Goal: Information Seeking & Learning: Learn about a topic

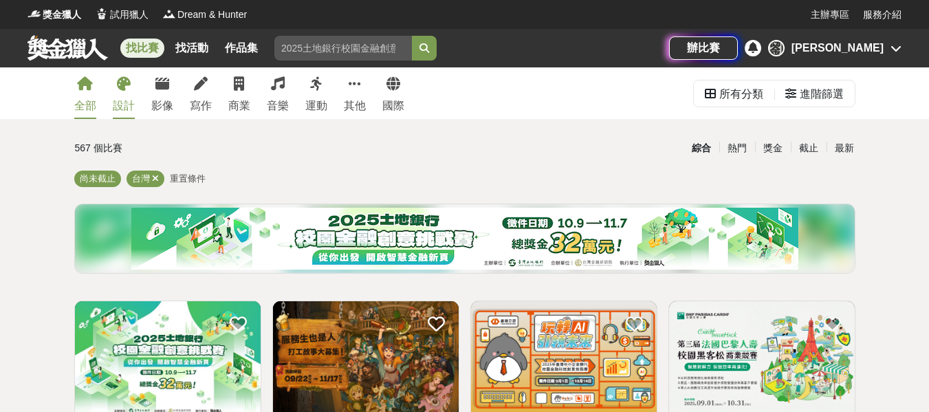
click at [122, 99] on div "設計" at bounding box center [124, 106] width 22 height 17
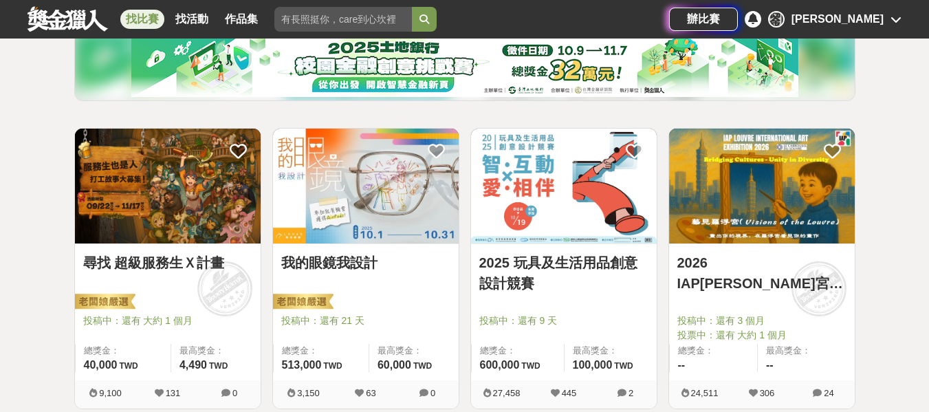
scroll to position [206, 0]
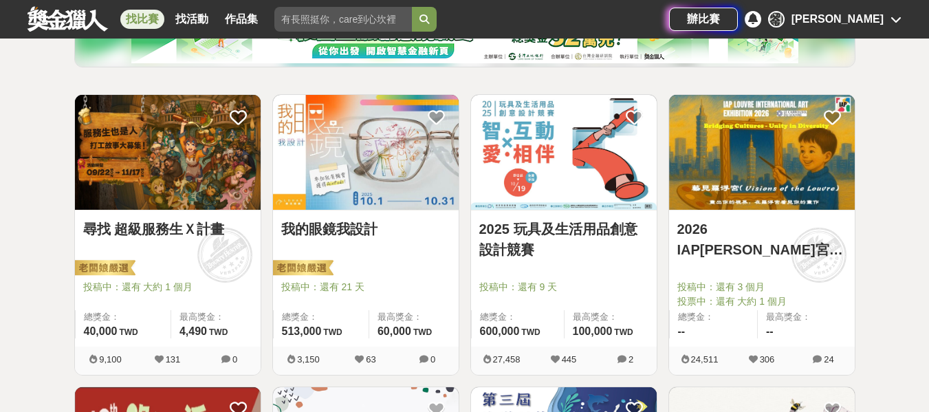
click at [400, 166] on img at bounding box center [366, 152] width 186 height 115
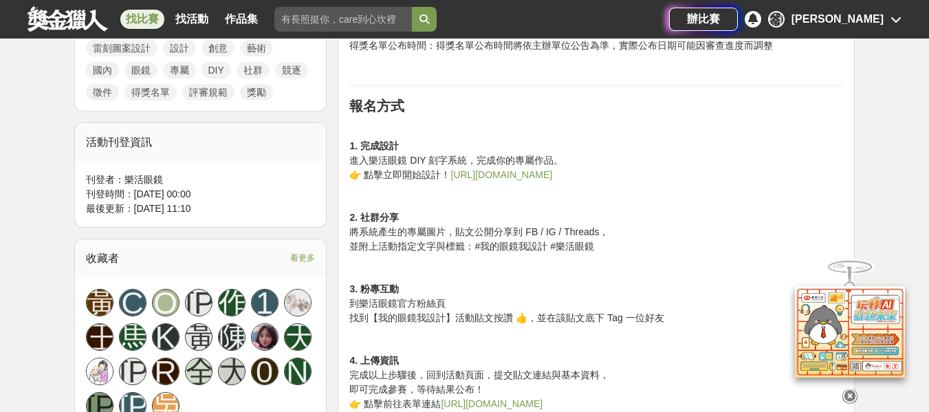
scroll to position [757, 0]
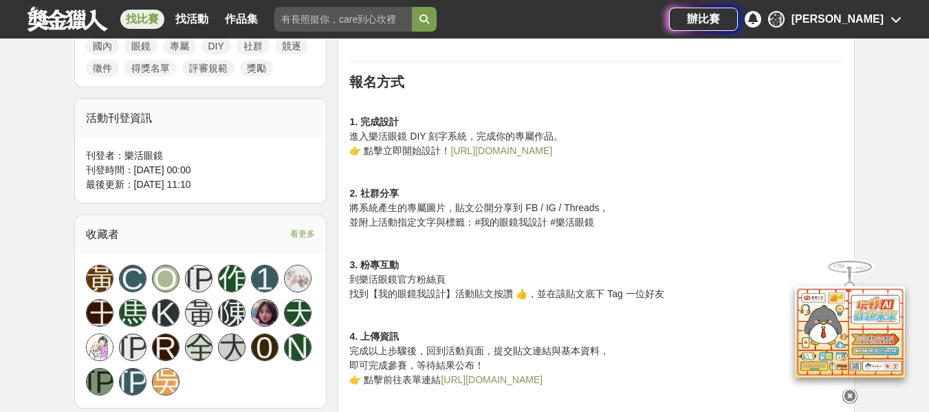
click at [460, 153] on link "https://reurl.cc/WOmd5k" at bounding box center [502, 150] width 102 height 11
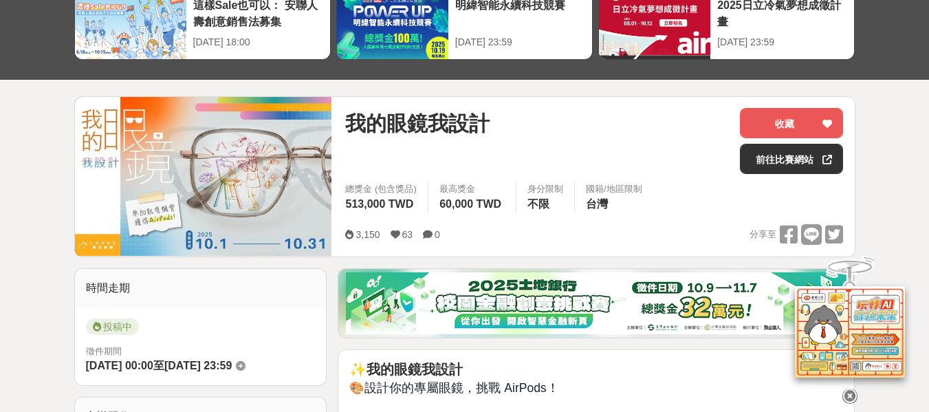
scroll to position [0, 0]
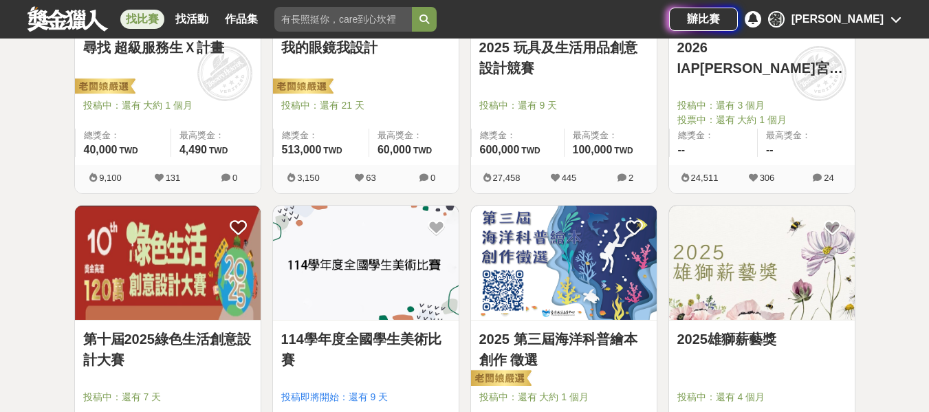
scroll to position [413, 0]
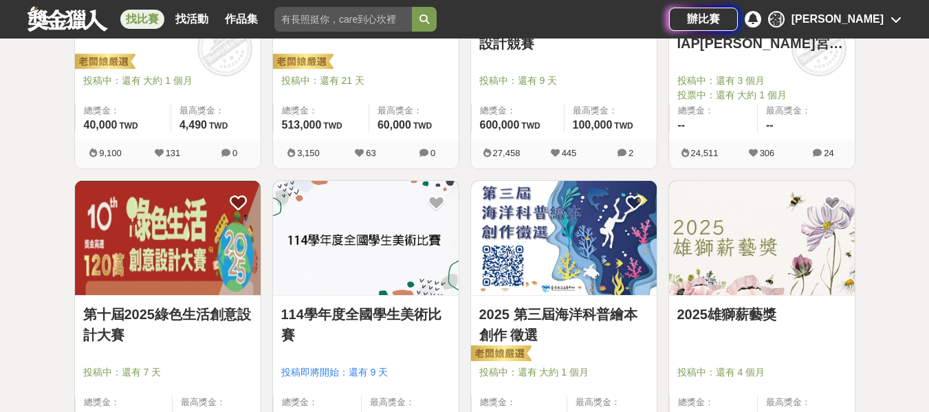
click at [231, 255] on img at bounding box center [168, 238] width 186 height 115
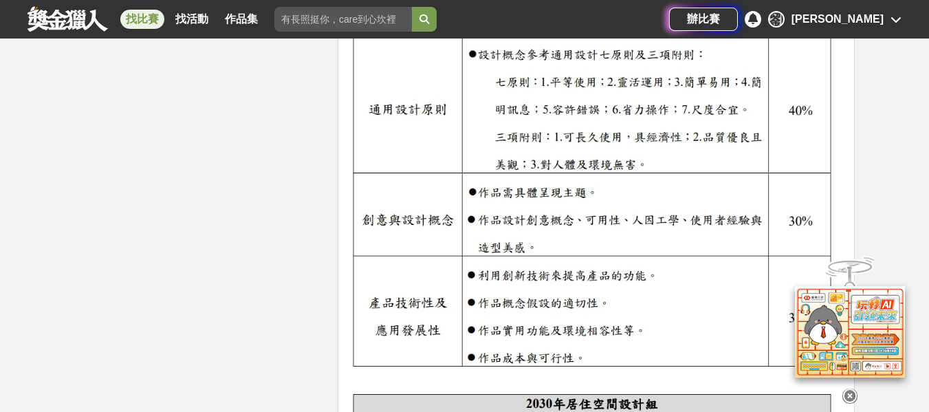
scroll to position [2132, 0]
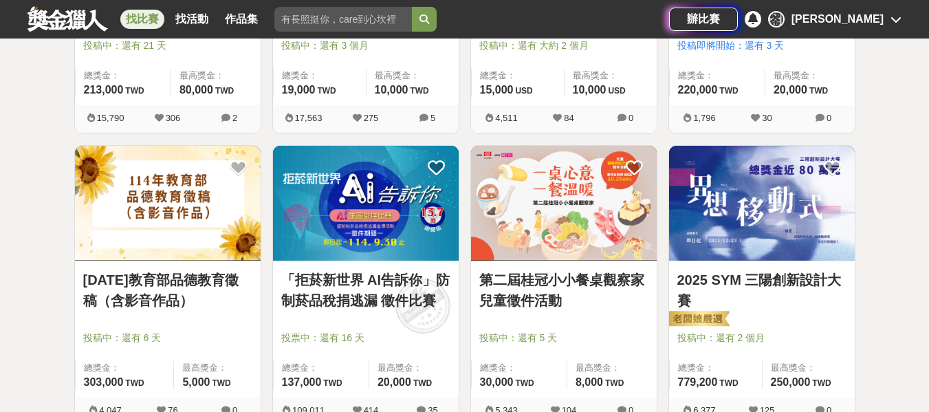
scroll to position [1101, 0]
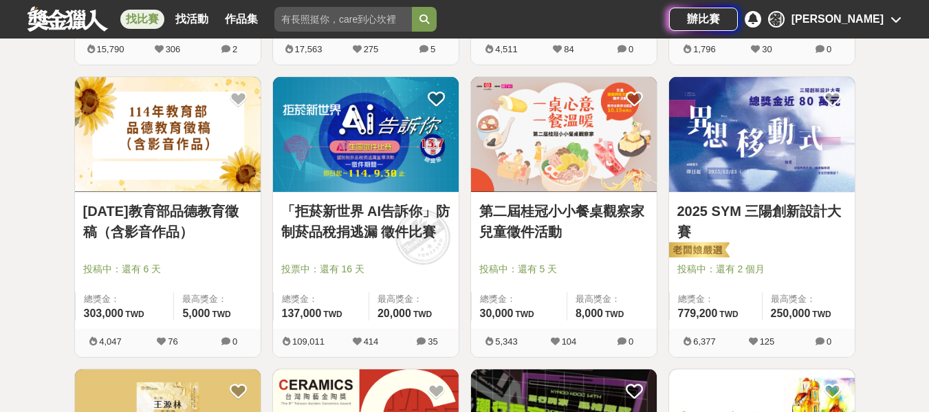
click at [794, 113] on img at bounding box center [762, 134] width 186 height 115
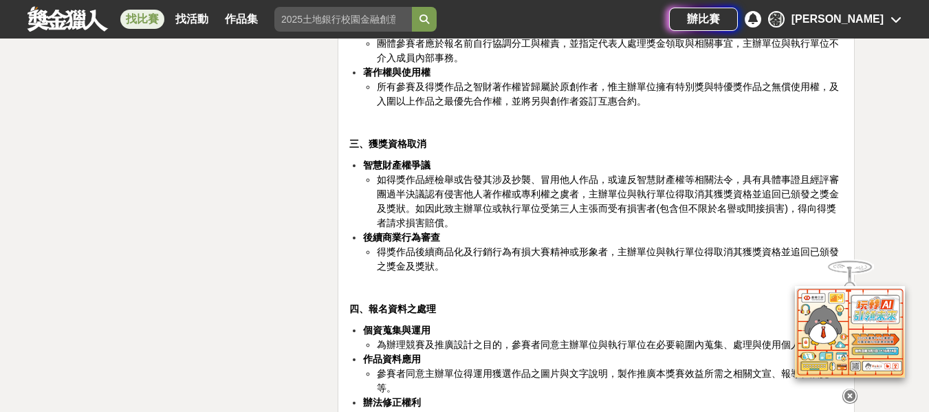
scroll to position [3027, 0]
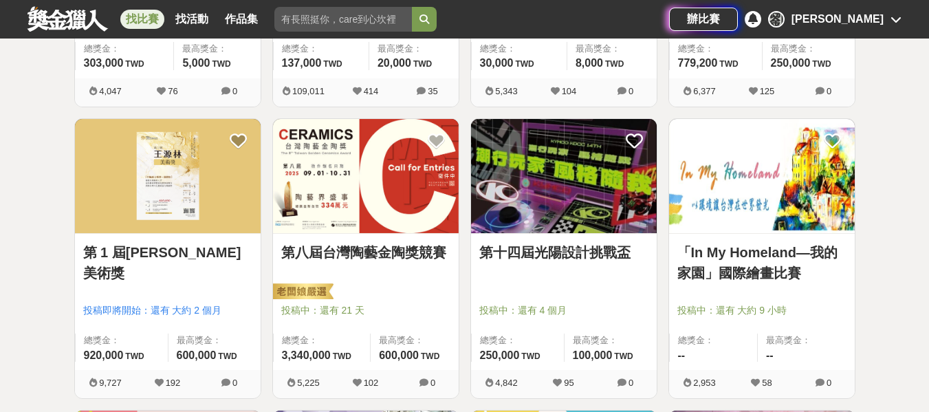
scroll to position [1376, 0]
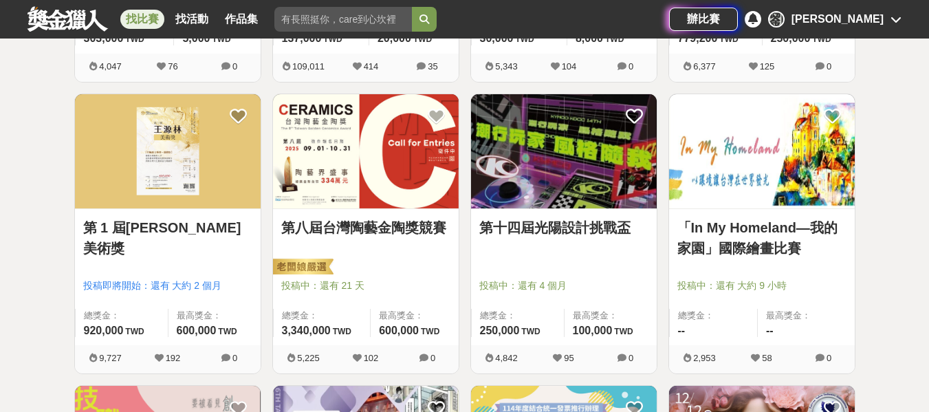
click at [532, 155] on img at bounding box center [564, 151] width 186 height 115
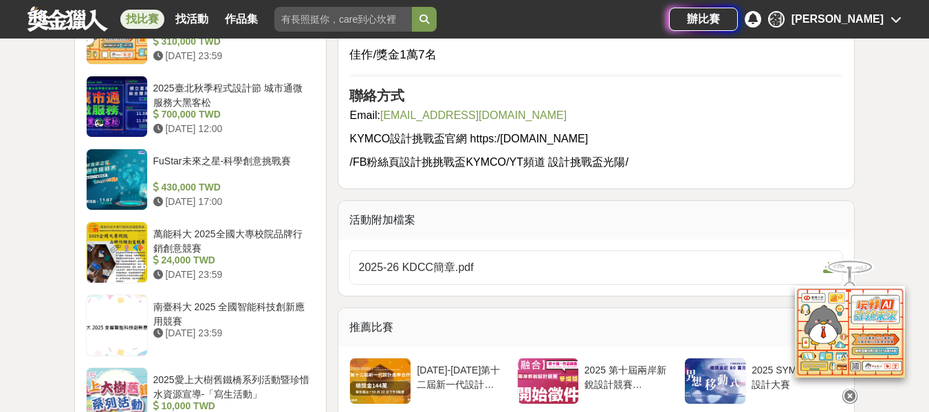
scroll to position [1247, 0]
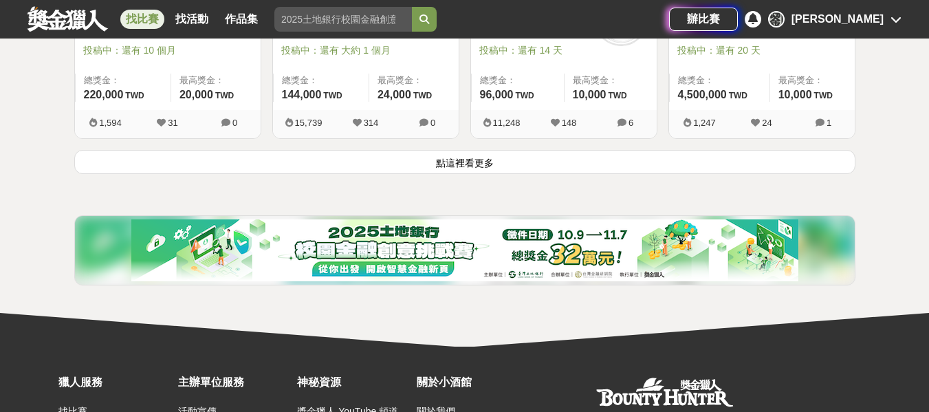
scroll to position [1926, 0]
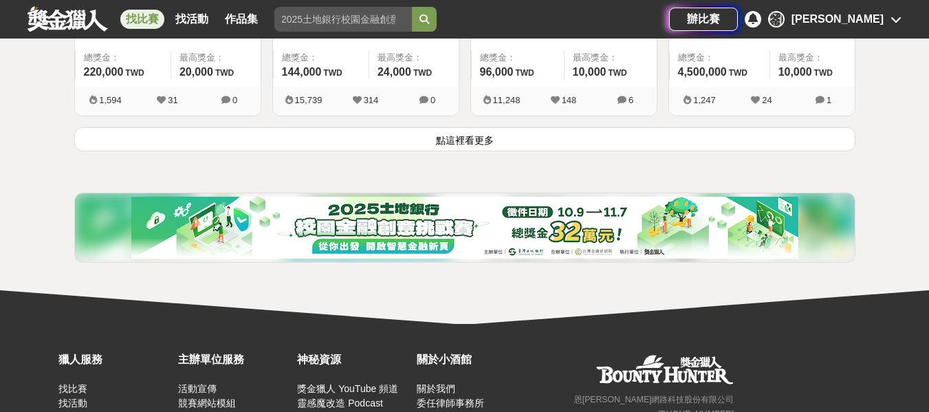
click at [418, 140] on button "點這裡看更多" at bounding box center [464, 139] width 781 height 24
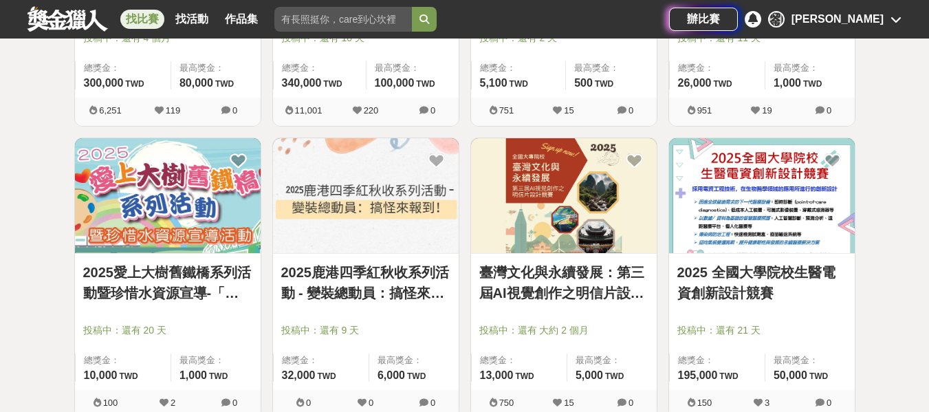
scroll to position [2958, 0]
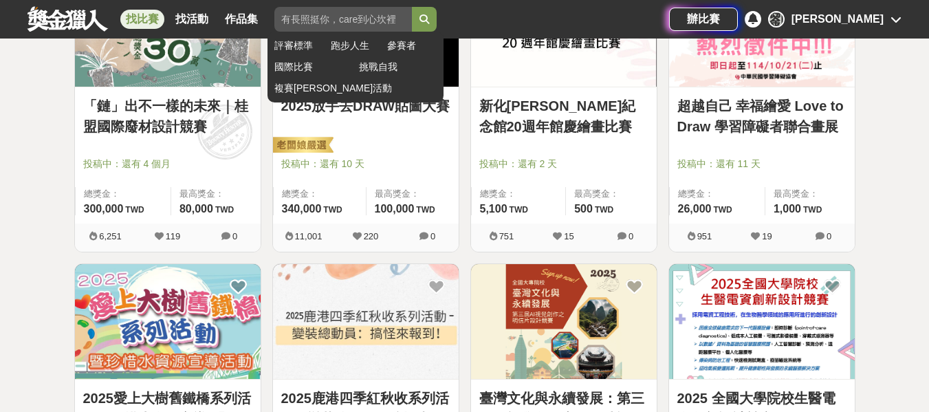
click at [299, 25] on input "search" at bounding box center [343, 19] width 138 height 25
type input "ㄕ"
click at [412, 7] on button "submit" at bounding box center [424, 19] width 25 height 25
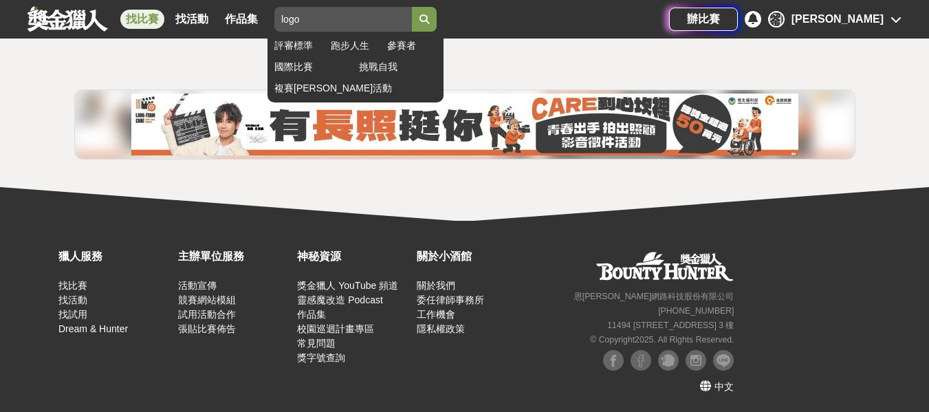
scroll to position [546, 0]
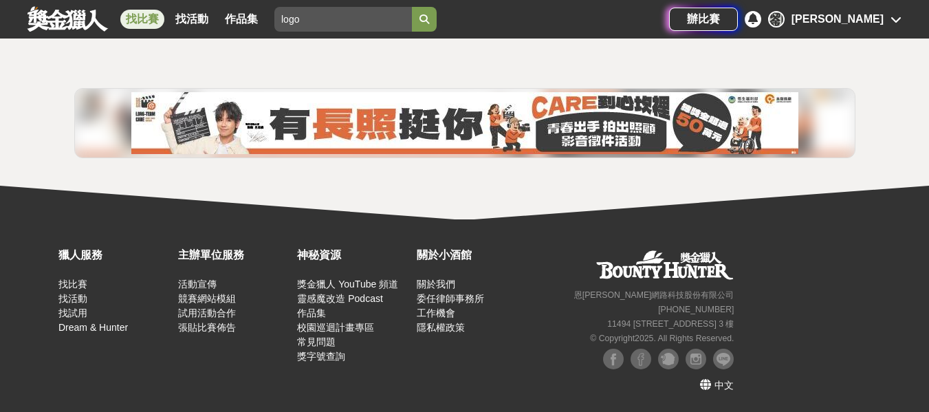
drag, startPoint x: 318, startPoint y: 18, endPoint x: 263, endPoint y: 31, distance: 56.6
click at [263, 31] on div "找比賽 找活動 作品集 logo 評審標準 跑步人生 參賽者 國際比賽 挑戰自我 複賽周邊活動" at bounding box center [349, 19] width 642 height 39
click at [412, 7] on button "submit" at bounding box center [424, 19] width 25 height 25
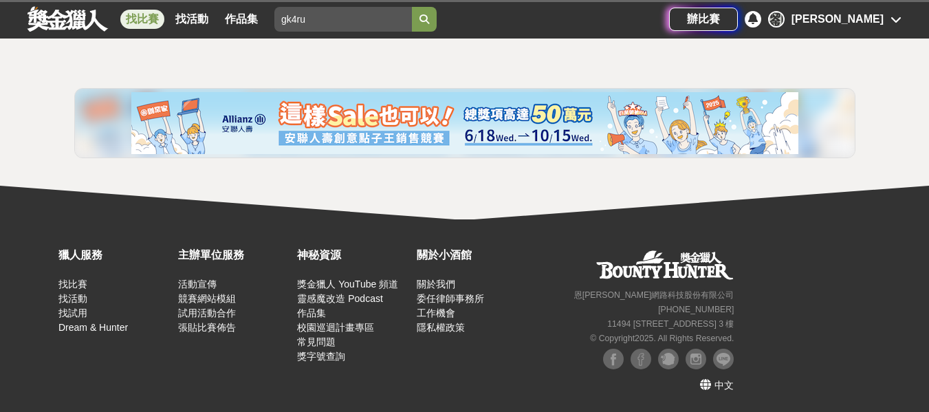
scroll to position [254, 0]
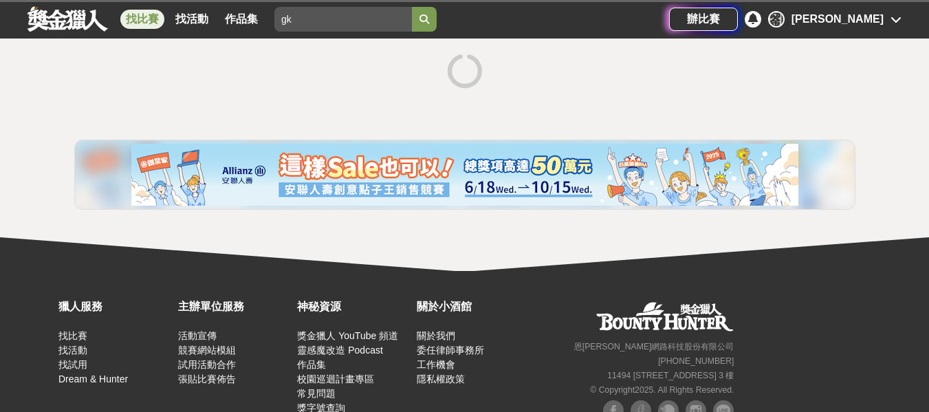
type input "g"
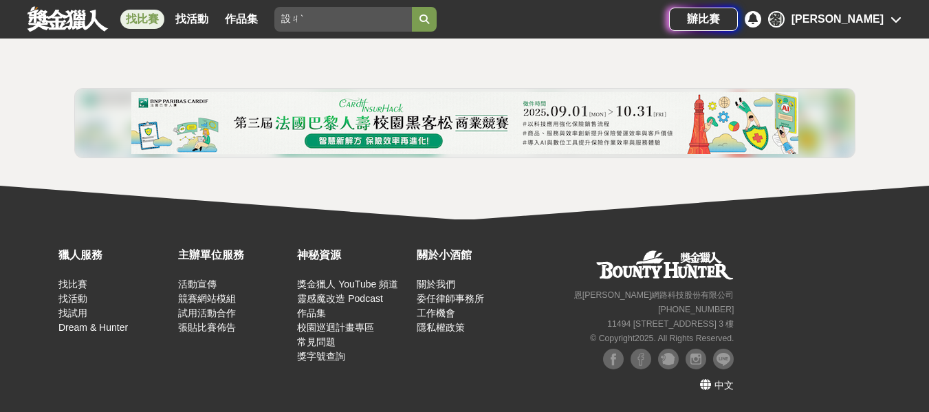
type input "設"
type input "設計"
click at [412, 7] on button "submit" at bounding box center [424, 19] width 25 height 25
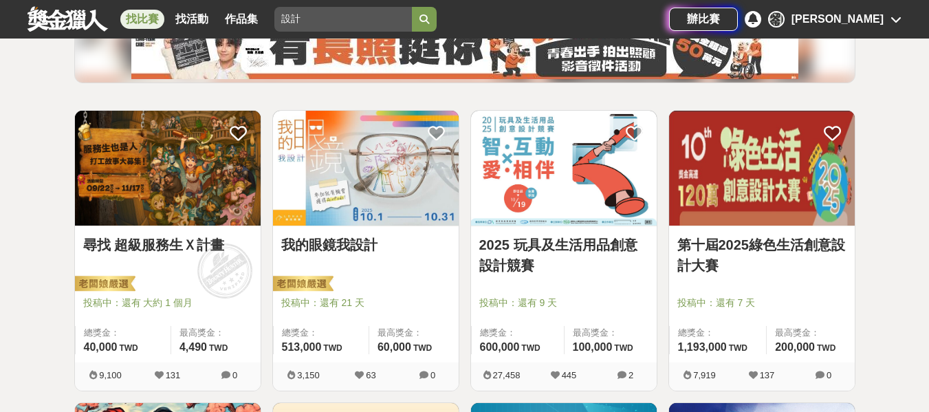
scroll to position [116, 0]
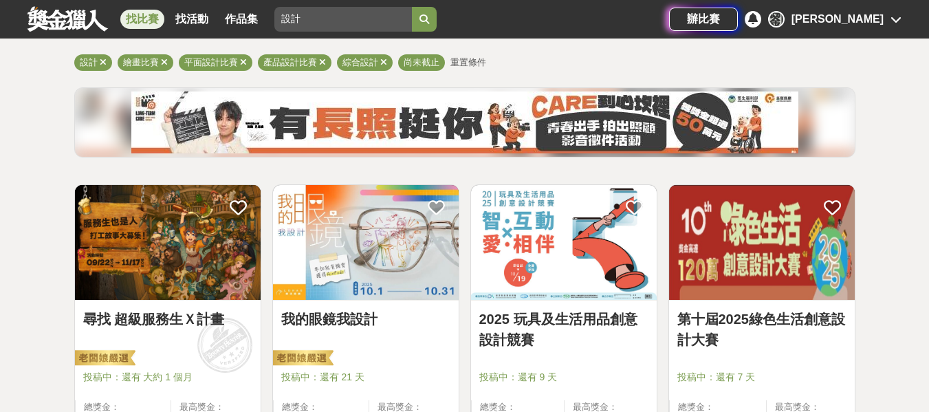
click at [187, 239] on img at bounding box center [168, 242] width 186 height 115
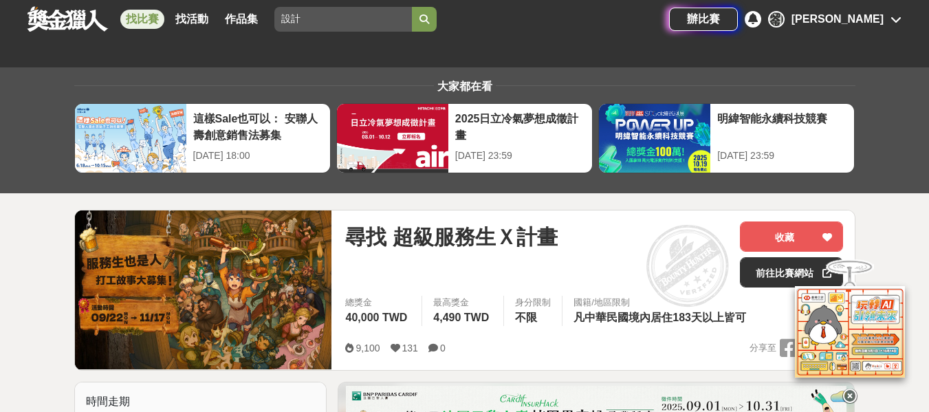
scroll to position [344, 0]
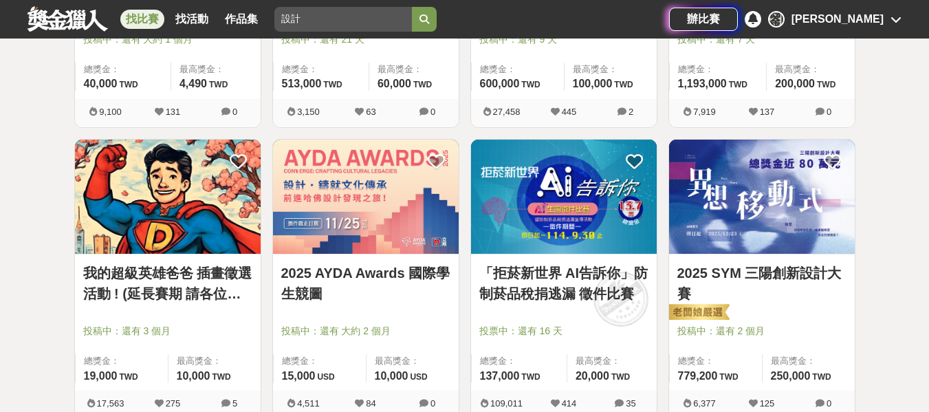
scroll to position [460, 0]
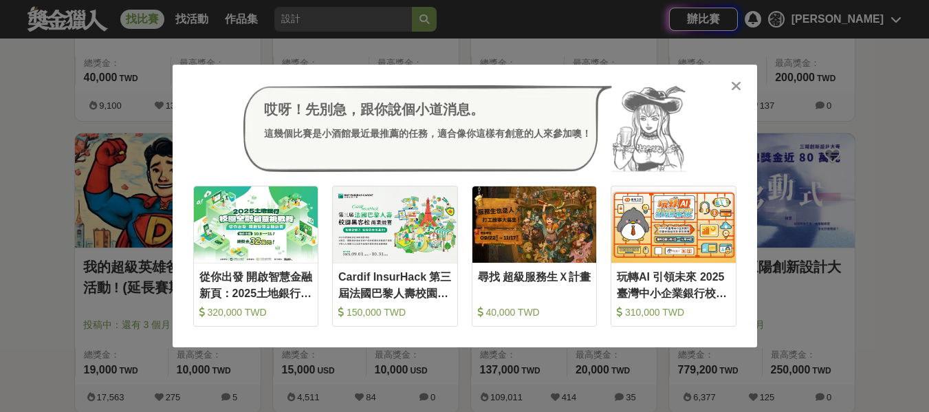
click at [737, 83] on icon at bounding box center [736, 86] width 10 height 14
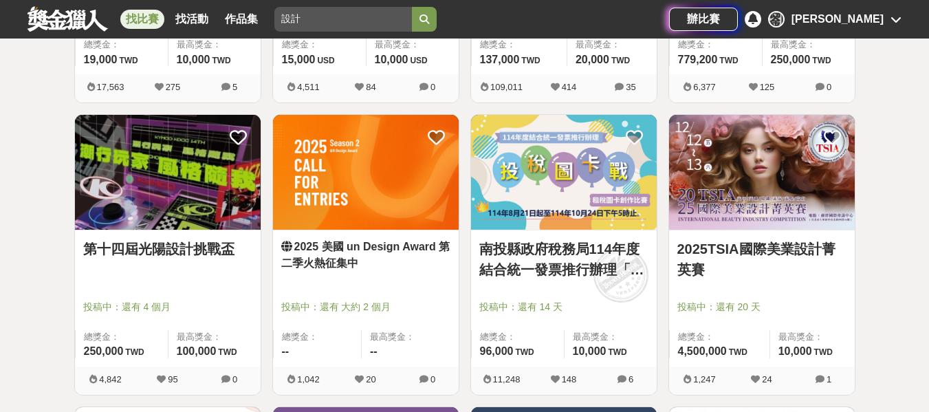
scroll to position [804, 0]
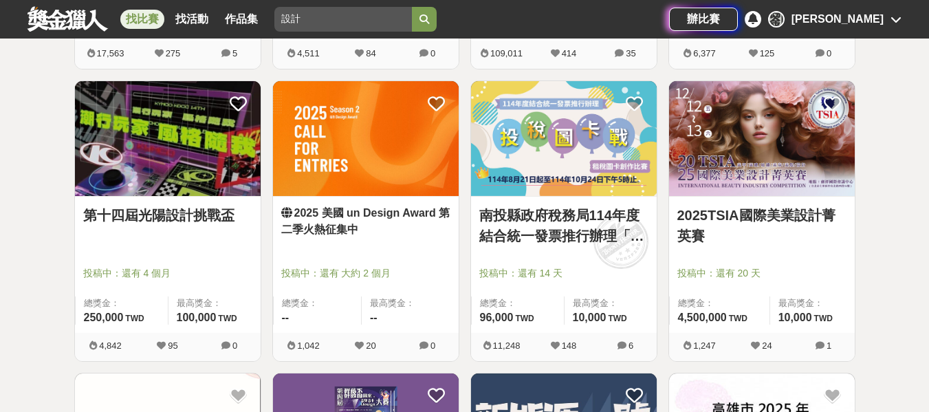
click at [731, 151] on img at bounding box center [762, 138] width 186 height 115
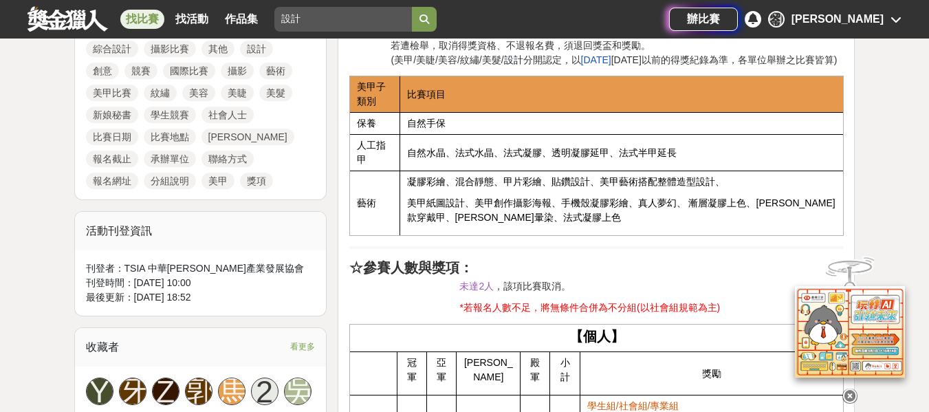
scroll to position [894, 0]
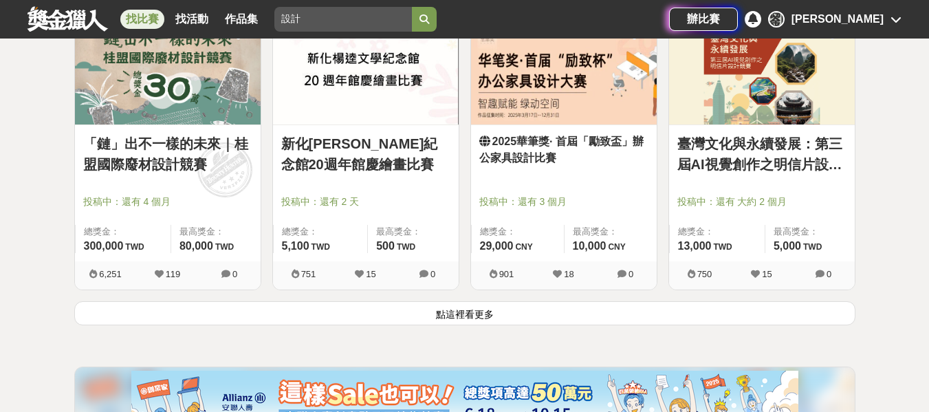
scroll to position [1767, 0]
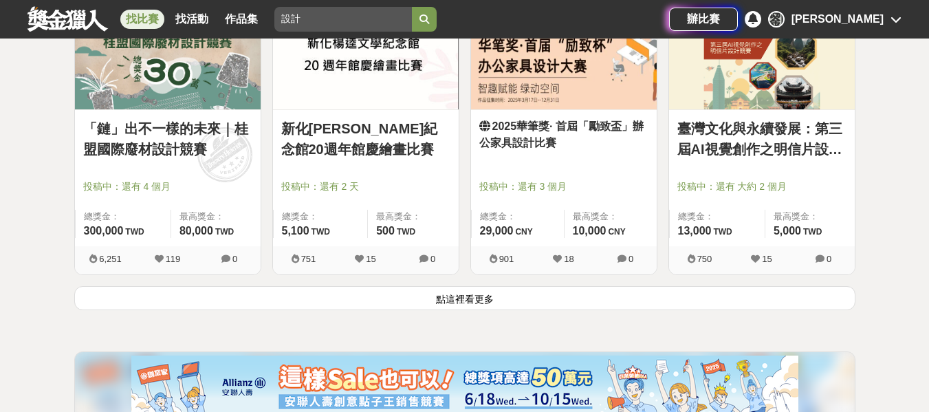
click at [441, 297] on button "點這裡看更多" at bounding box center [464, 298] width 781 height 24
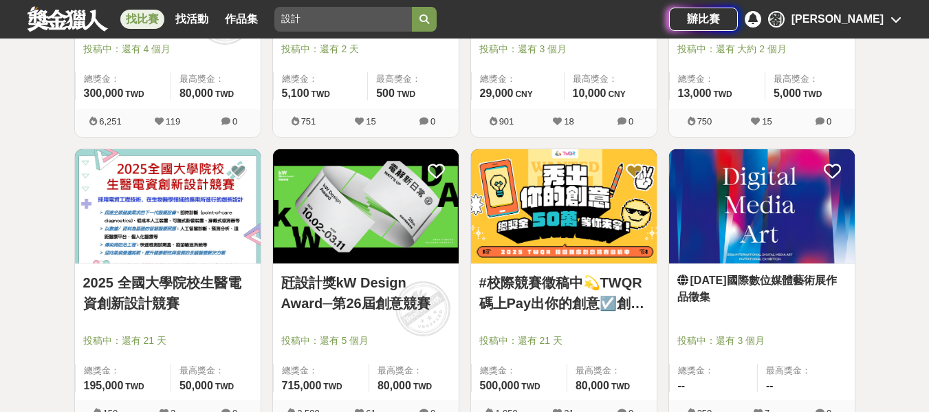
scroll to position [1973, 0]
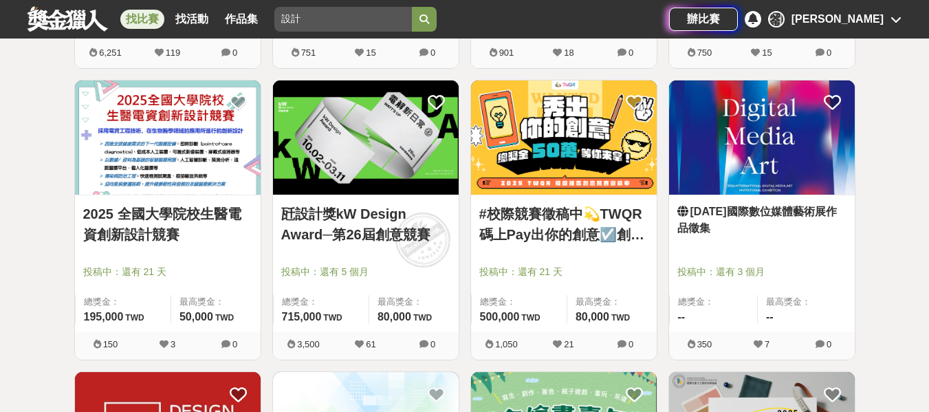
click at [724, 164] on img at bounding box center [762, 137] width 186 height 115
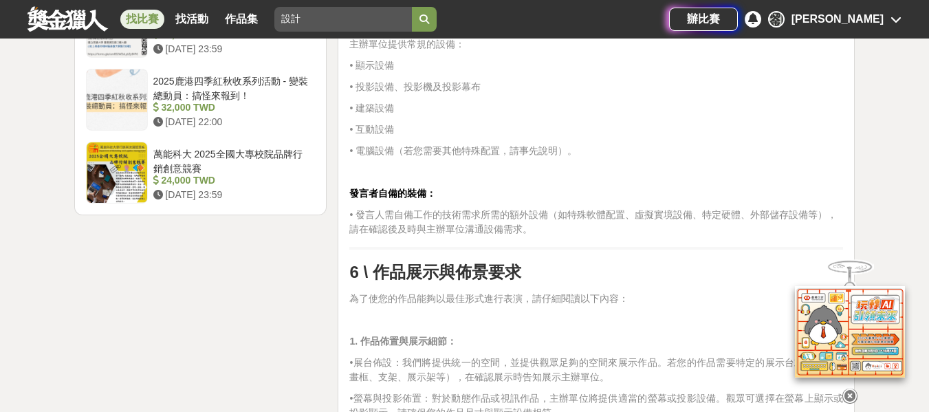
scroll to position [1926, 0]
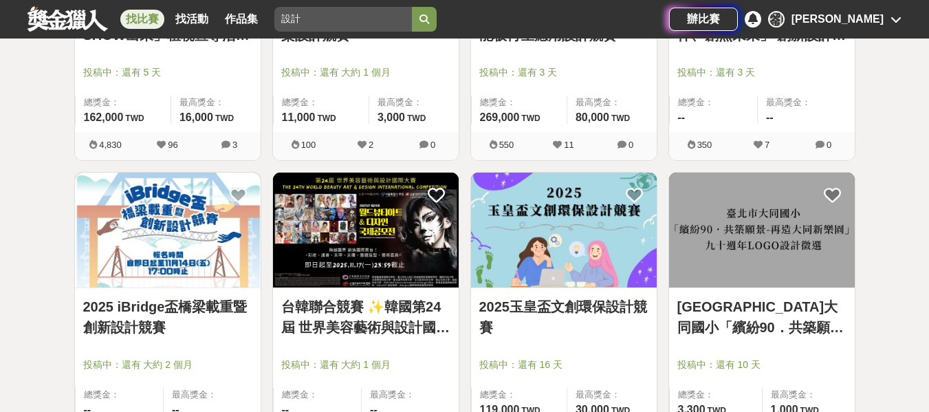
scroll to position [3074, 0]
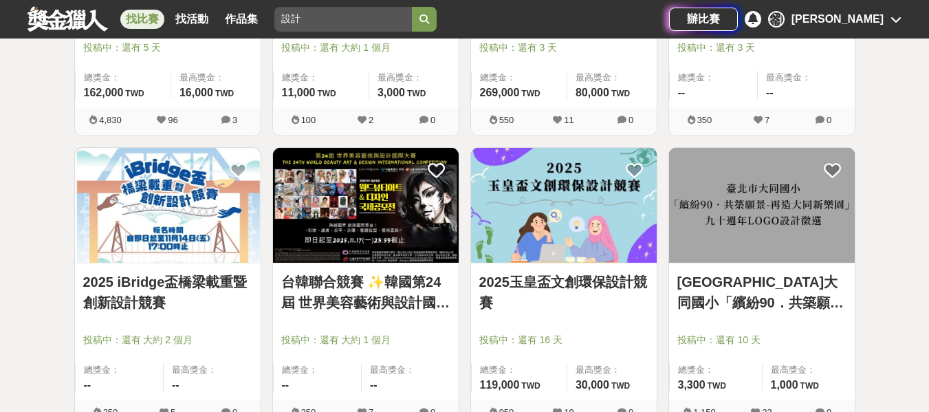
click at [180, 223] on img at bounding box center [168, 205] width 186 height 115
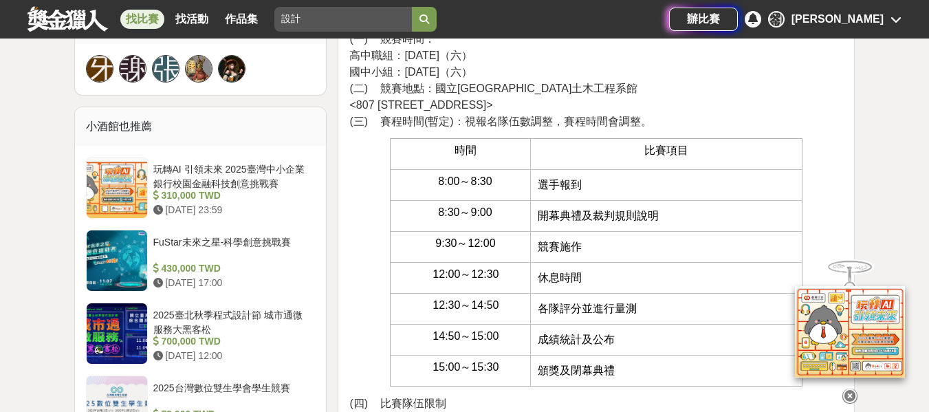
scroll to position [757, 0]
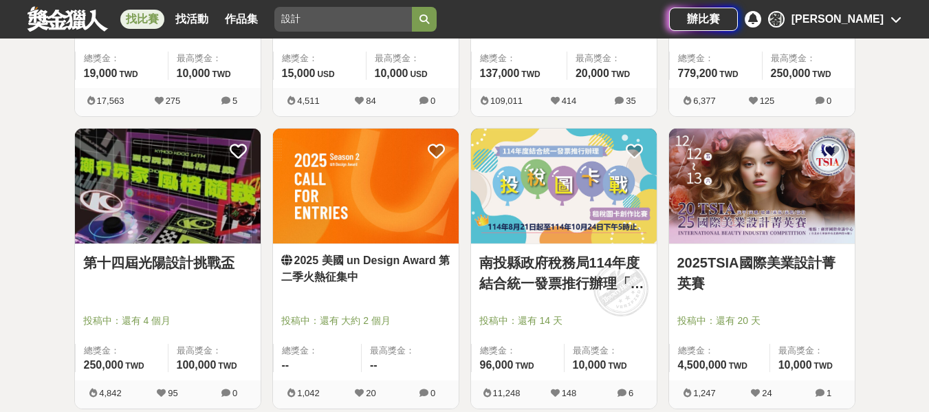
scroll to position [3074, 0]
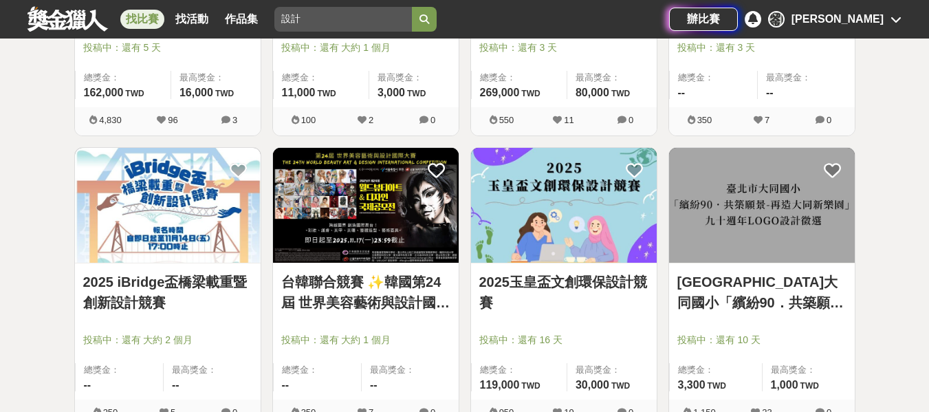
click at [548, 205] on img at bounding box center [564, 205] width 186 height 115
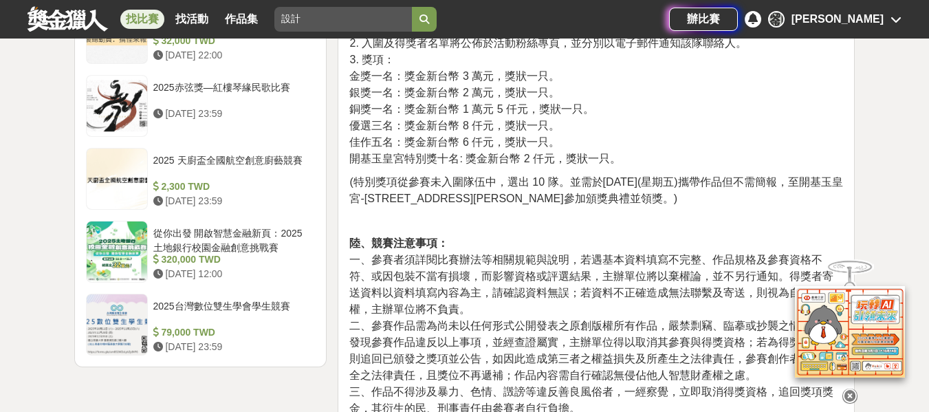
scroll to position [1720, 0]
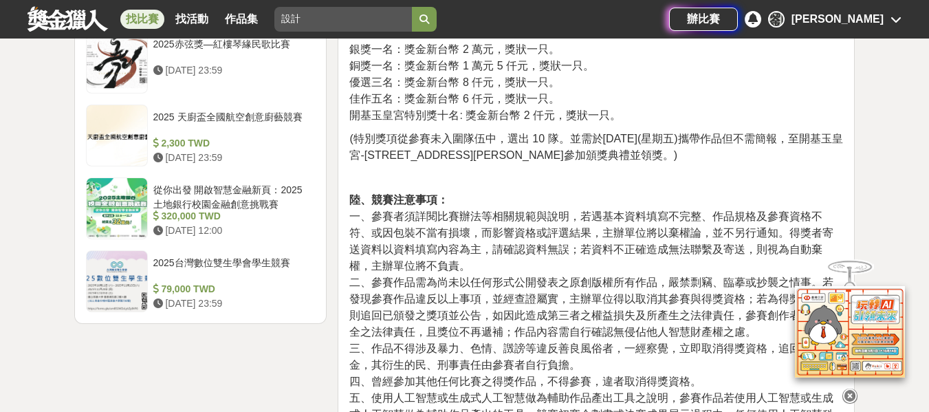
click at [846, 400] on icon at bounding box center [850, 396] width 15 height 15
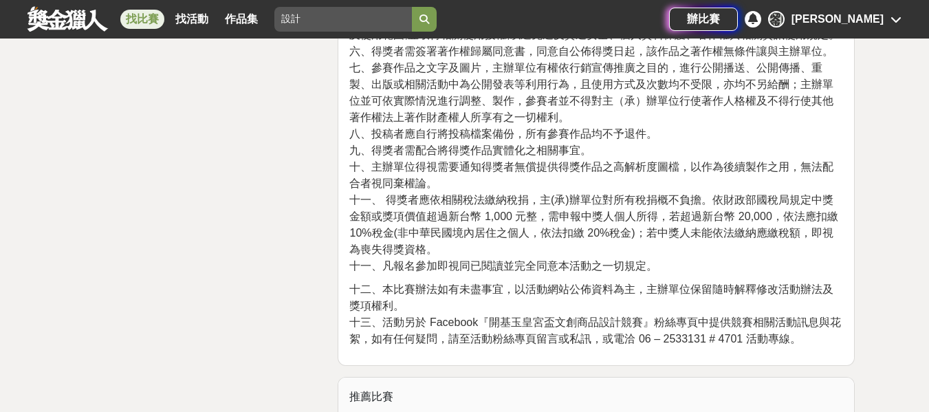
scroll to position [2201, 0]
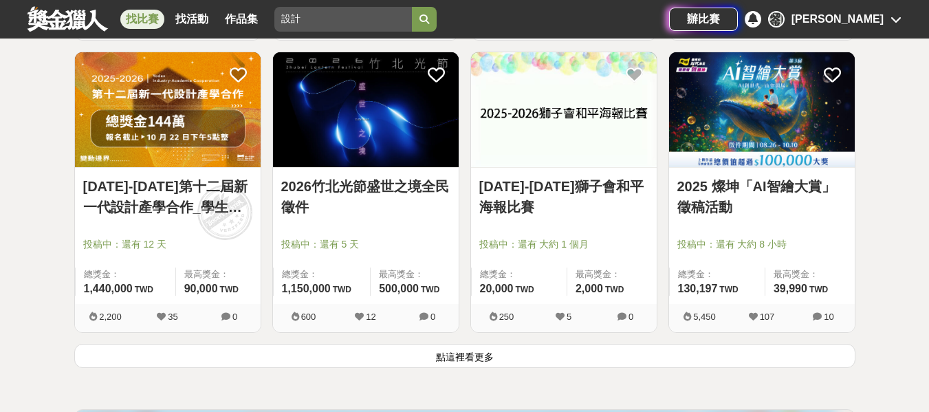
scroll to position [3487, 0]
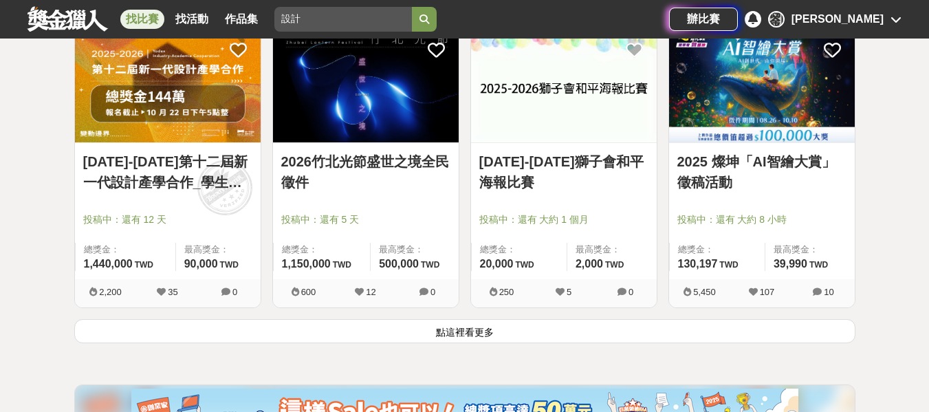
click at [576, 339] on button "點這裡看更多" at bounding box center [464, 331] width 781 height 24
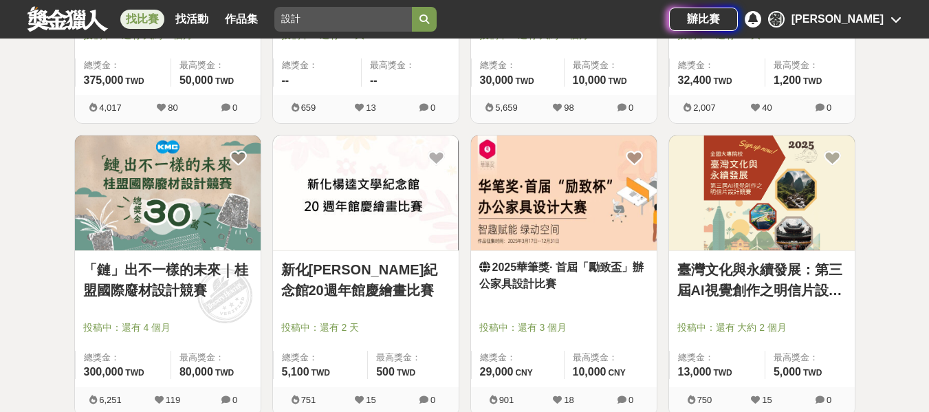
scroll to position [1651, 0]
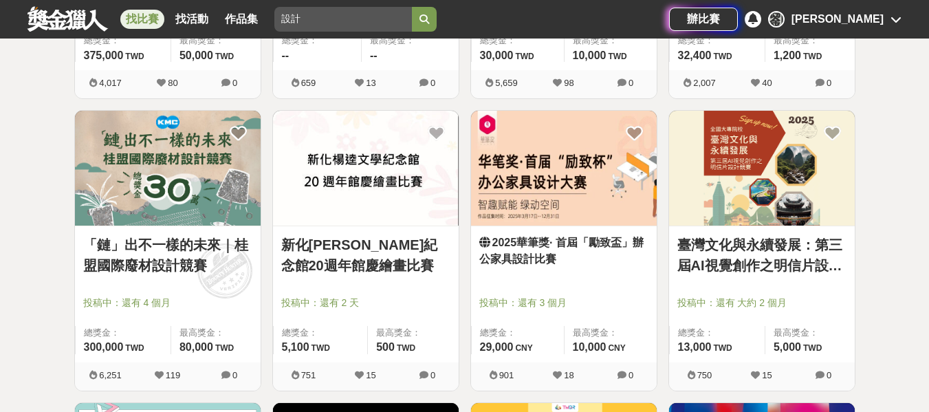
click at [543, 188] on img at bounding box center [564, 168] width 186 height 115
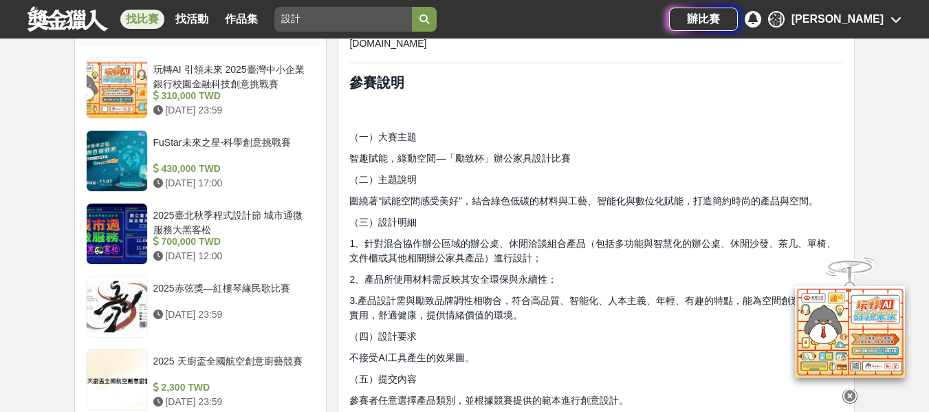
scroll to position [1101, 0]
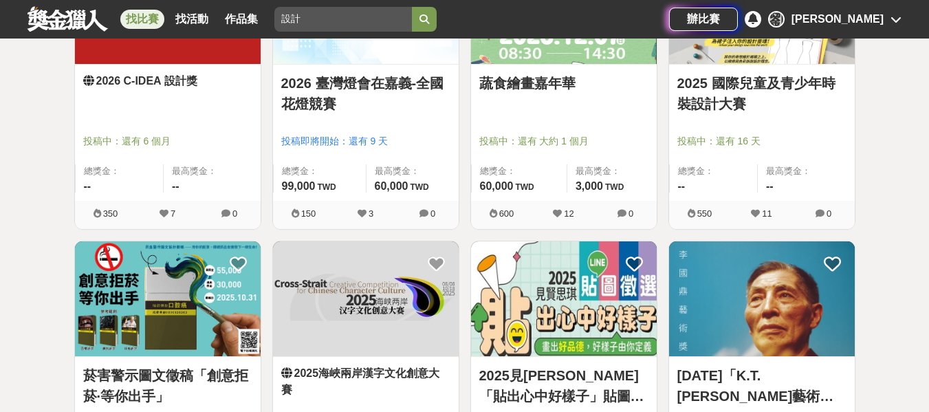
scroll to position [2476, 0]
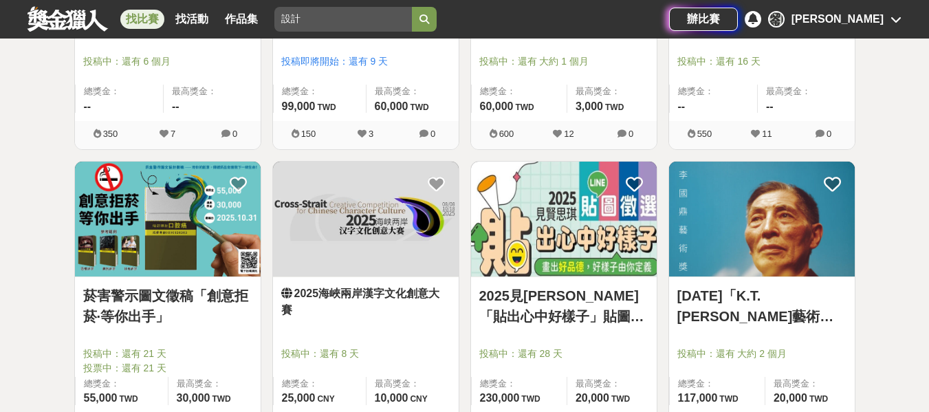
click at [619, 243] on img at bounding box center [564, 219] width 186 height 115
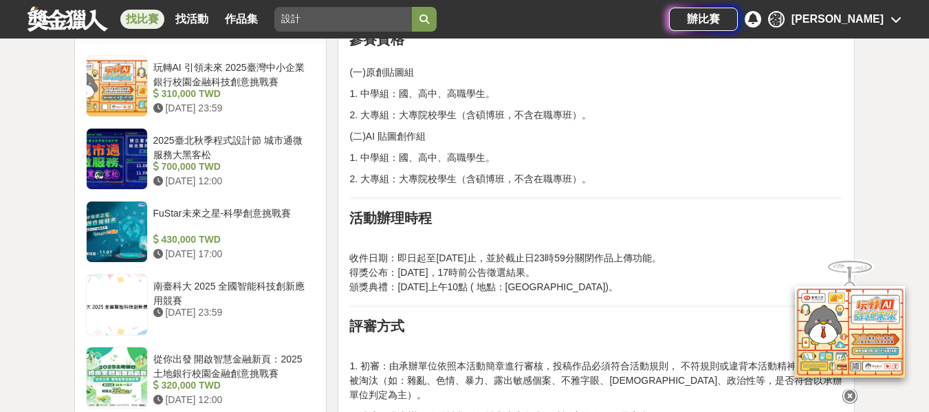
scroll to position [1169, 0]
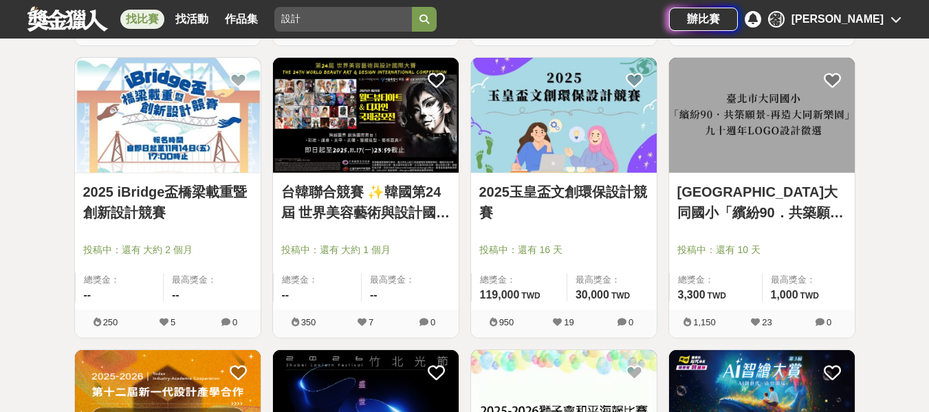
scroll to position [3095, 0]
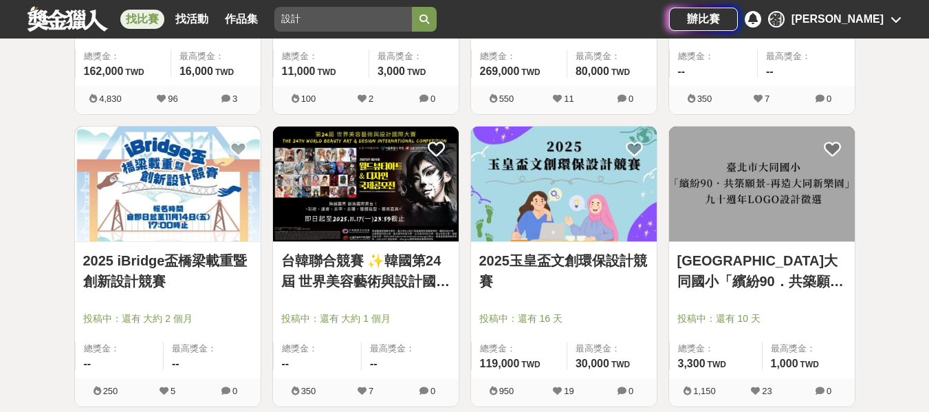
click at [186, 225] on img at bounding box center [168, 184] width 186 height 115
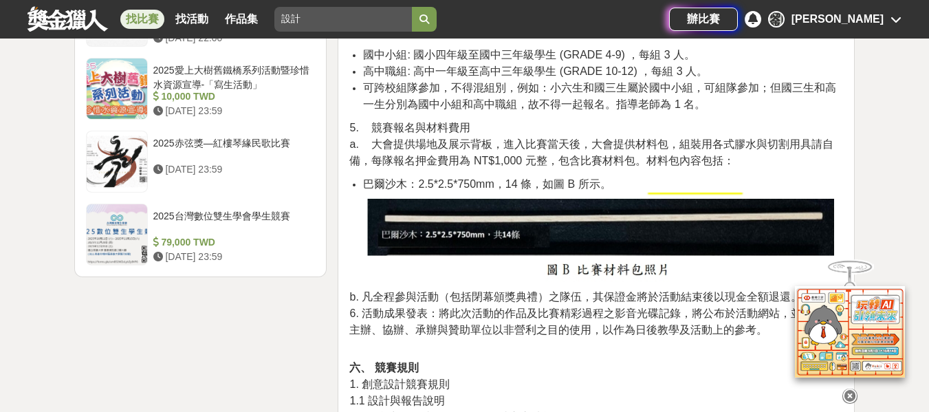
scroll to position [1720, 0]
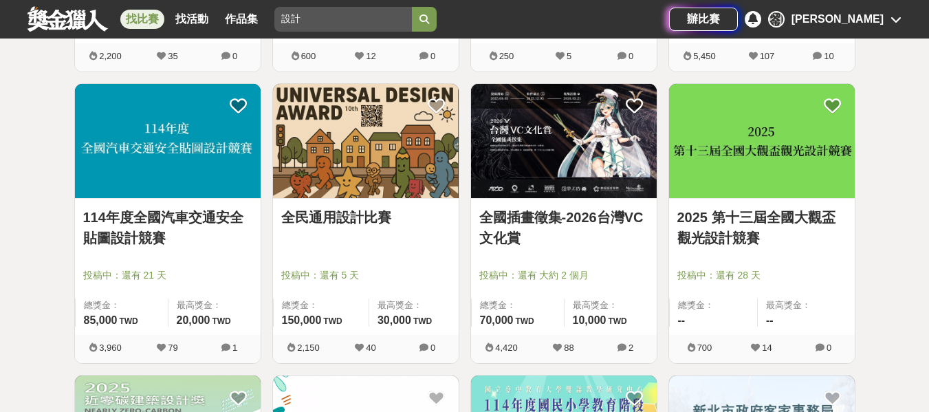
scroll to position [3699, 0]
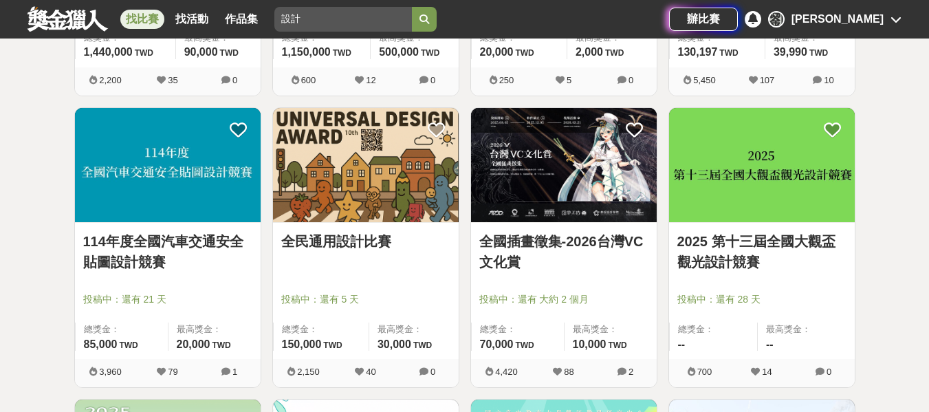
click at [594, 166] on img at bounding box center [564, 165] width 186 height 115
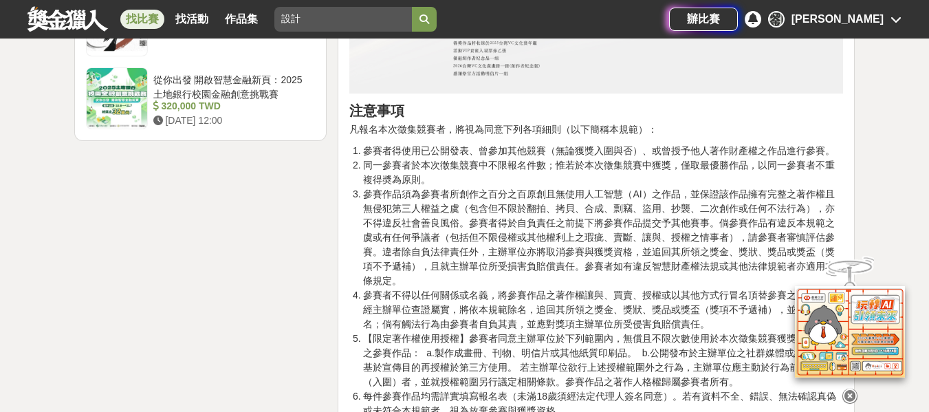
scroll to position [2132, 0]
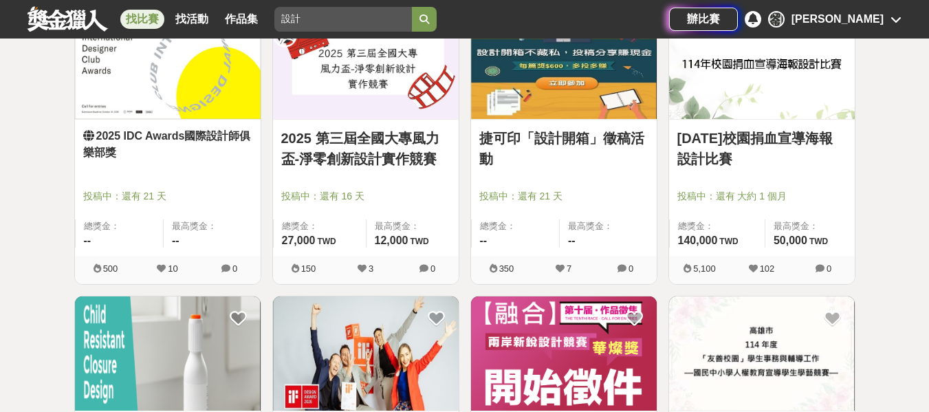
scroll to position [4249, 0]
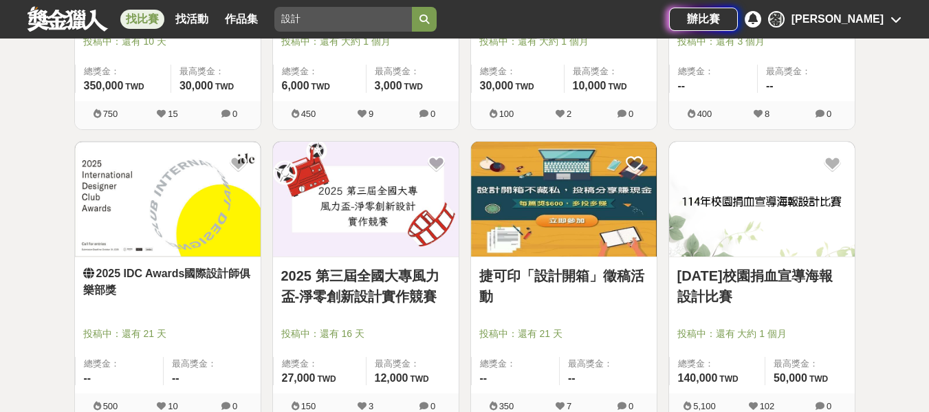
click at [583, 230] on img at bounding box center [564, 199] width 186 height 115
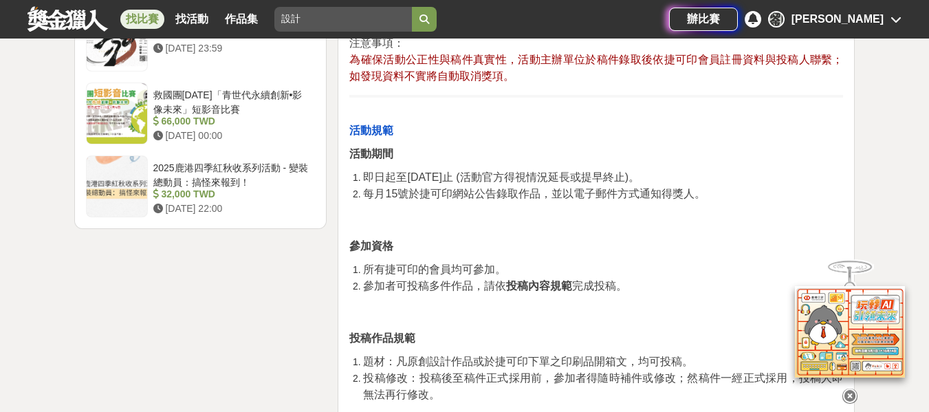
scroll to position [1995, 0]
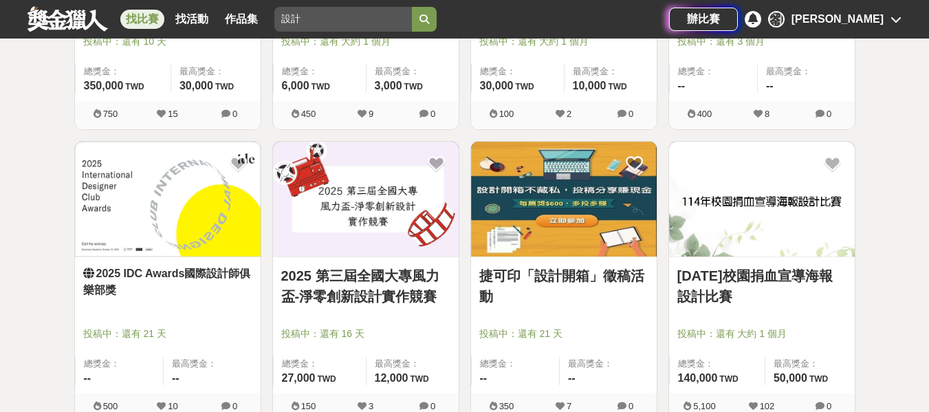
scroll to position [4311, 0]
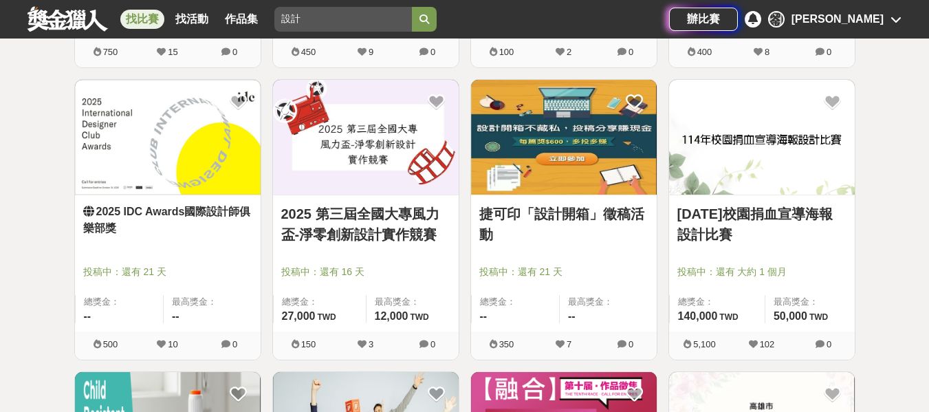
click at [786, 222] on link "114年校園捐血宣導海報設計比賽" at bounding box center [762, 224] width 169 height 41
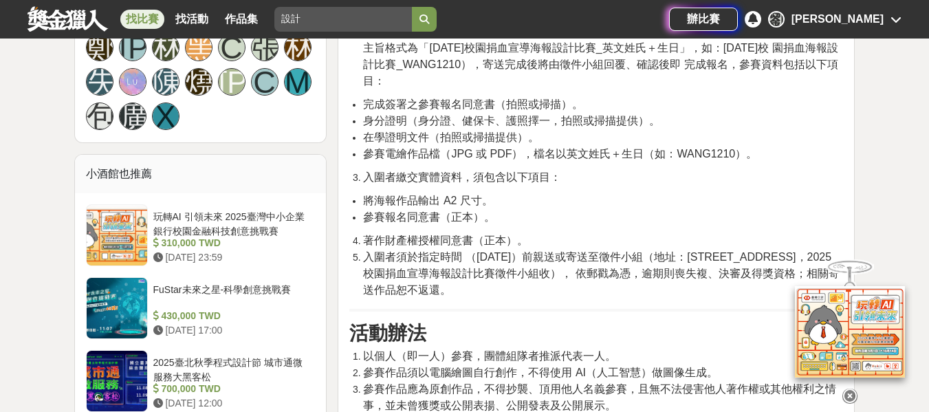
scroll to position [1032, 0]
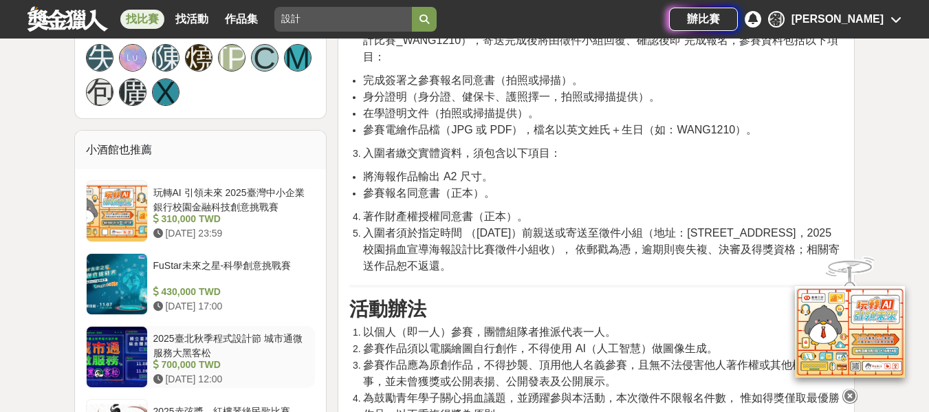
click at [204, 336] on div "2025臺北秋季程式設計節 城市通微服務大黑客松" at bounding box center [231, 345] width 157 height 26
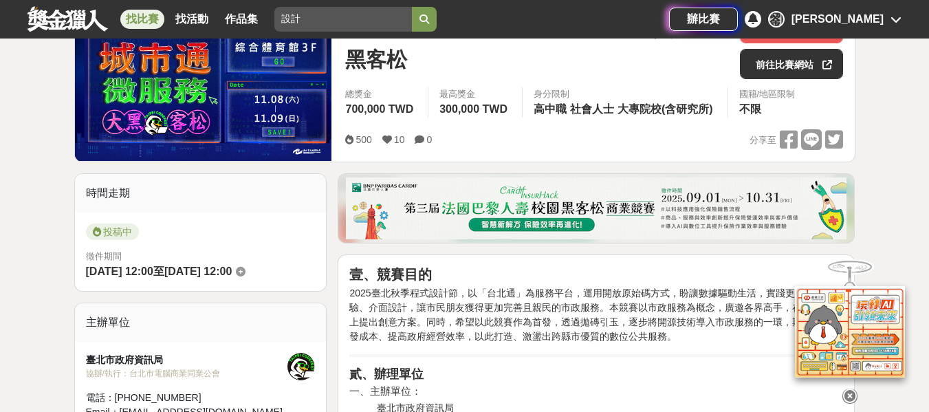
scroll to position [24, 0]
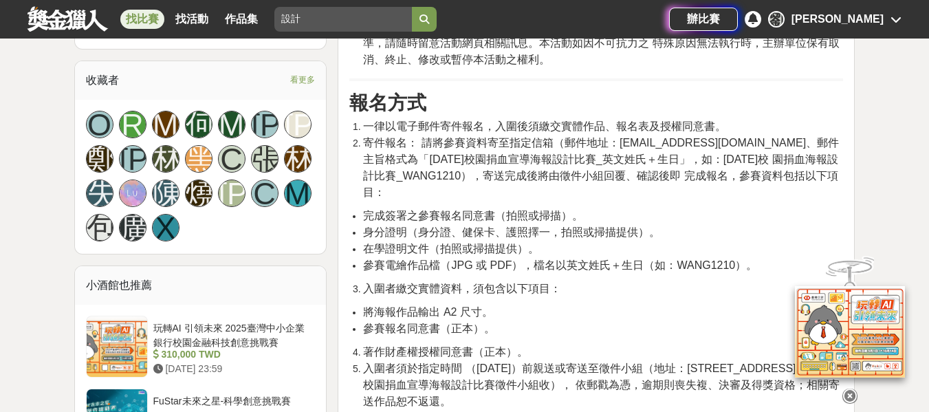
scroll to position [920, 0]
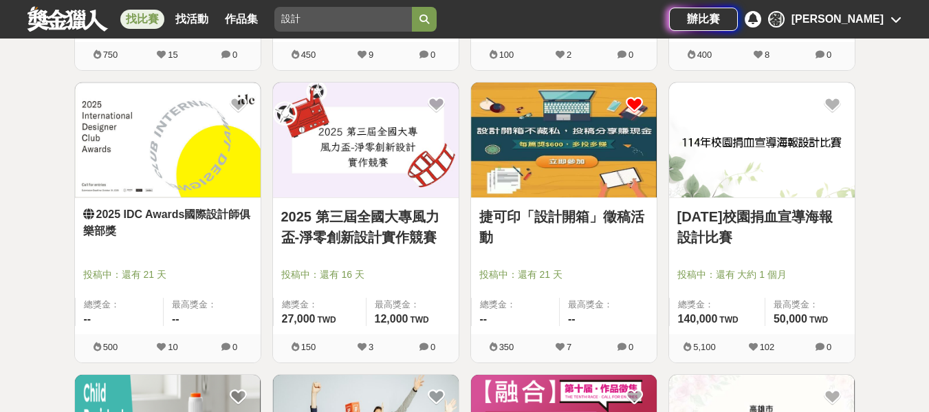
scroll to position [4311, 0]
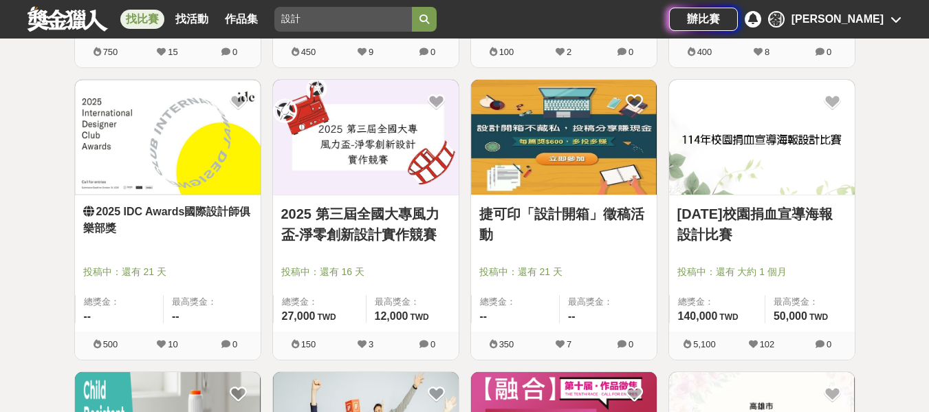
click at [350, 172] on img at bounding box center [366, 137] width 186 height 115
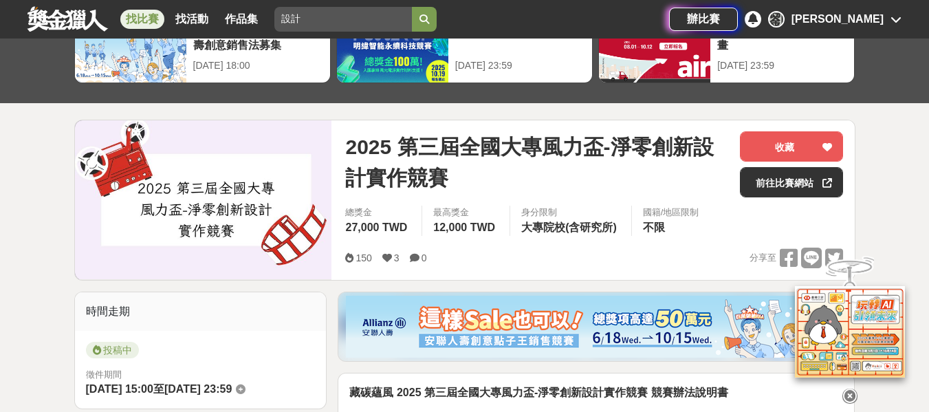
scroll to position [69, 0]
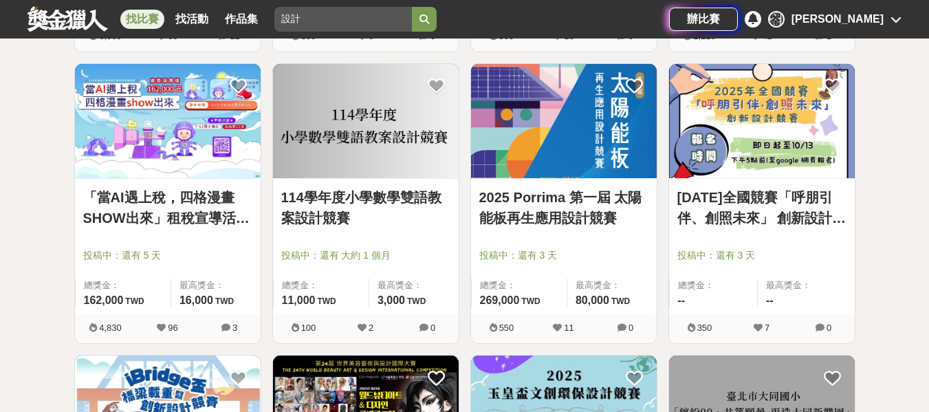
scroll to position [2729, 0]
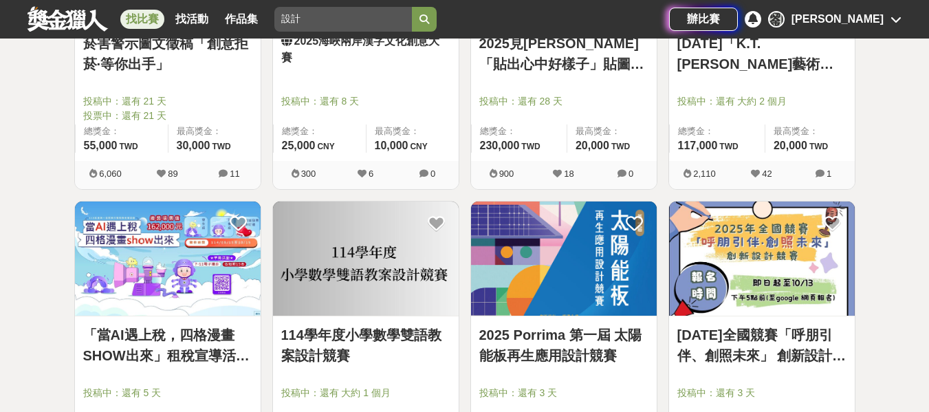
click at [563, 287] on img at bounding box center [564, 259] width 186 height 115
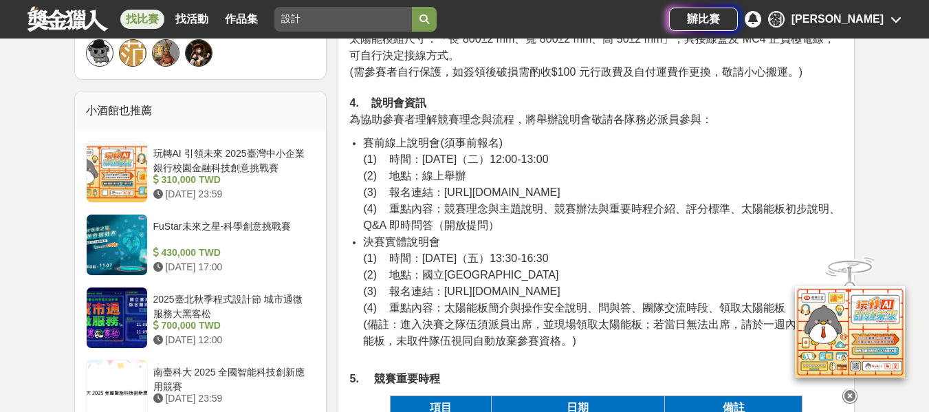
scroll to position [1101, 0]
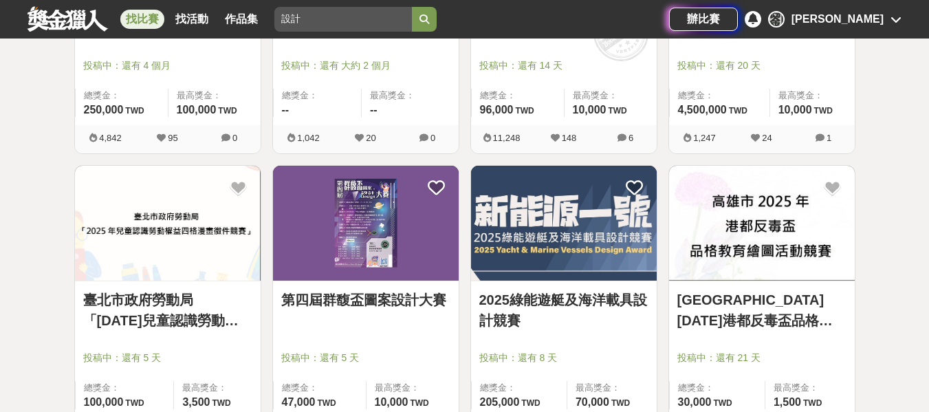
scroll to position [1001, 0]
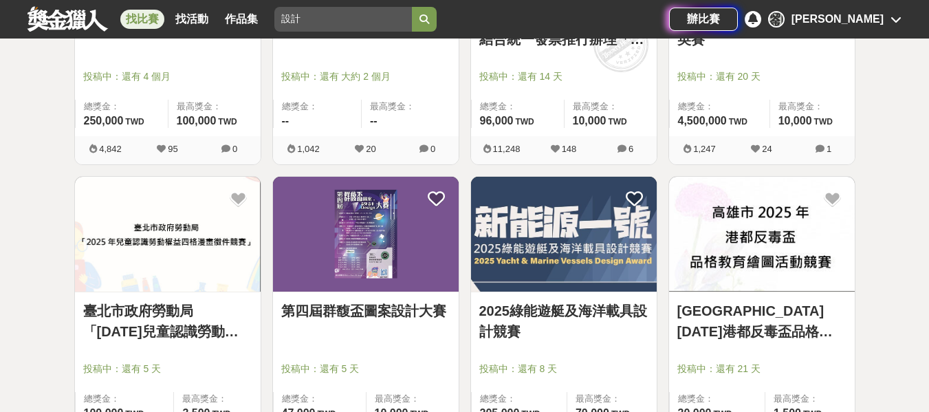
click at [711, 254] on img at bounding box center [762, 234] width 186 height 115
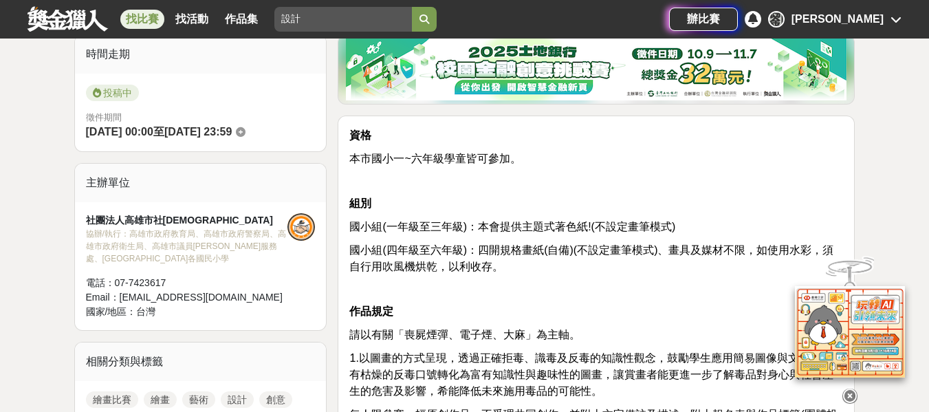
scroll to position [69, 0]
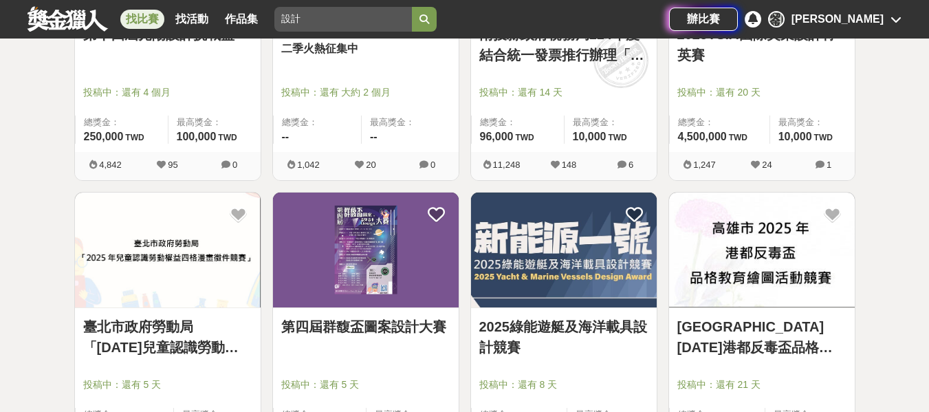
scroll to position [932, 0]
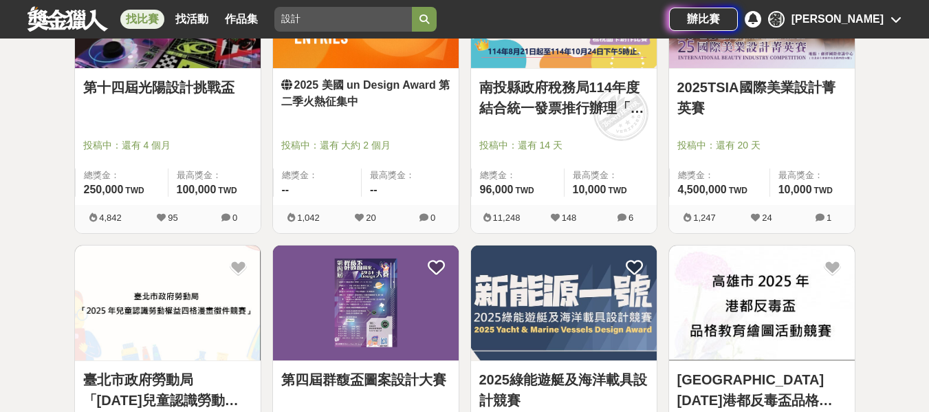
click at [404, 297] on img at bounding box center [366, 303] width 186 height 115
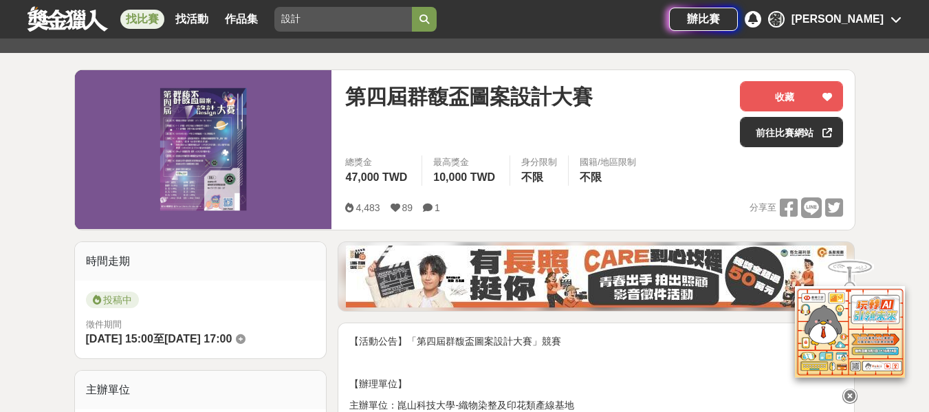
scroll to position [138, 0]
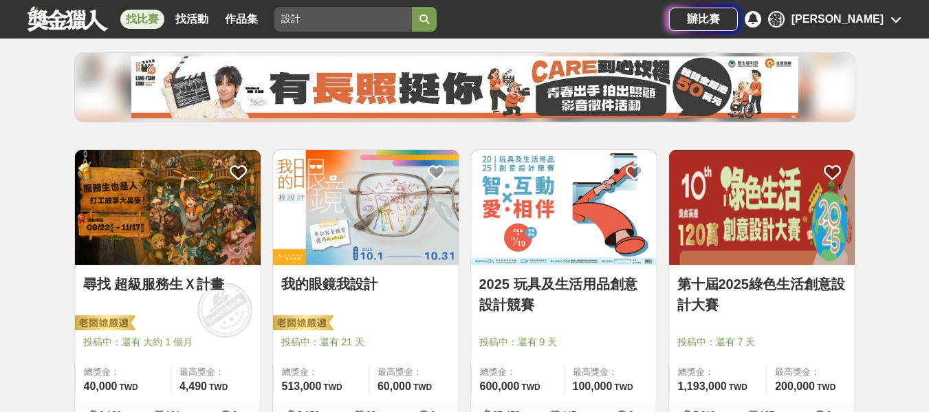
scroll to position [175, 0]
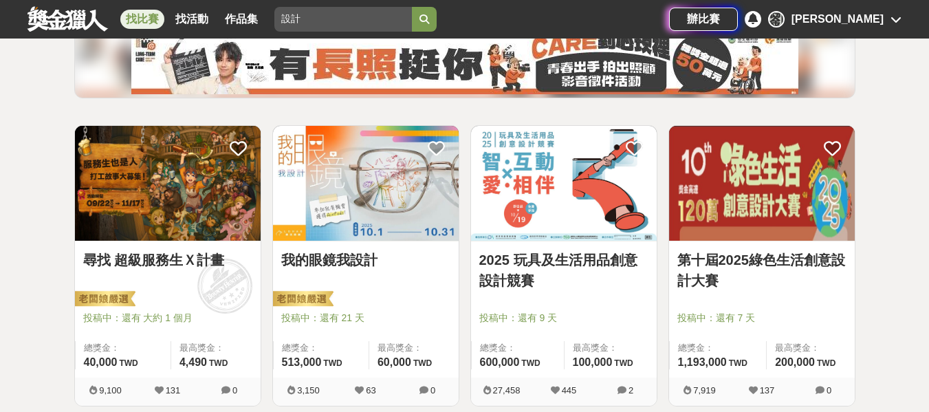
click at [830, 201] on img at bounding box center [762, 183] width 186 height 115
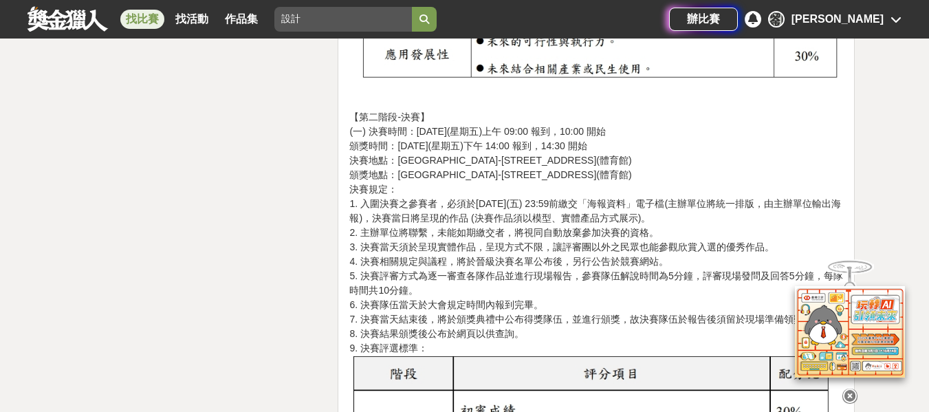
scroll to position [3095, 0]
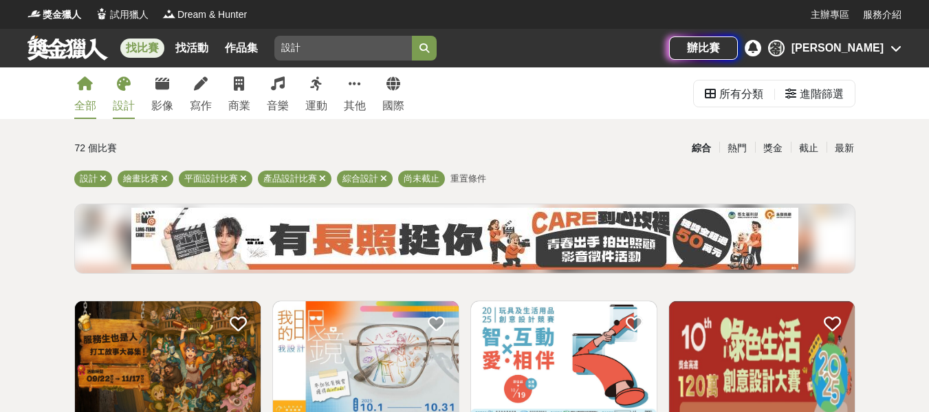
click at [94, 98] on div "全部" at bounding box center [85, 106] width 22 height 17
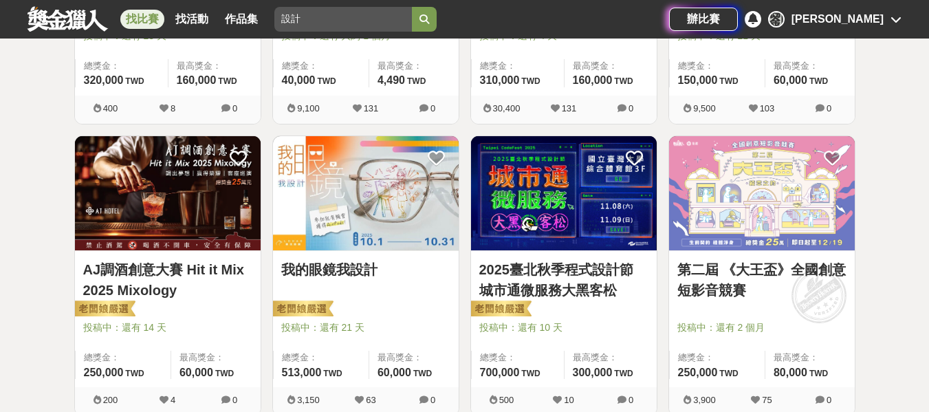
scroll to position [481, 0]
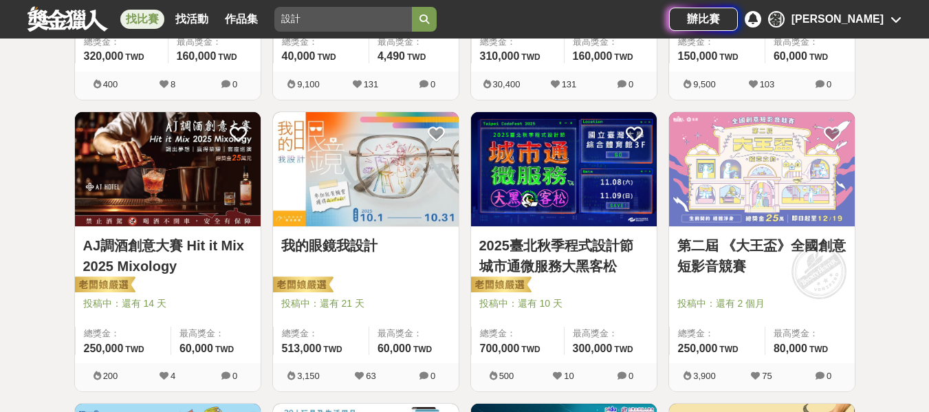
click at [146, 195] on img at bounding box center [168, 169] width 186 height 115
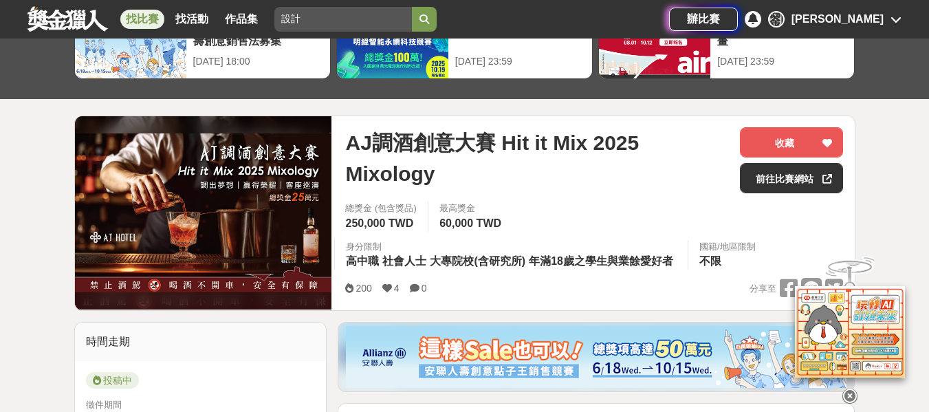
scroll to position [69, 0]
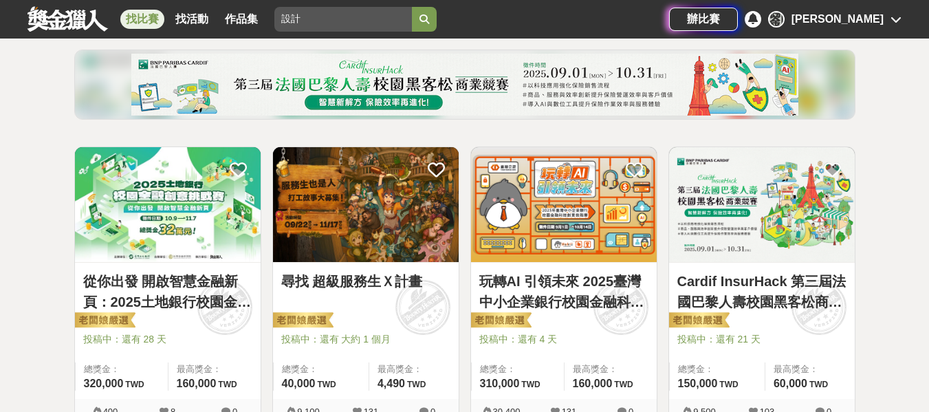
scroll to position [138, 0]
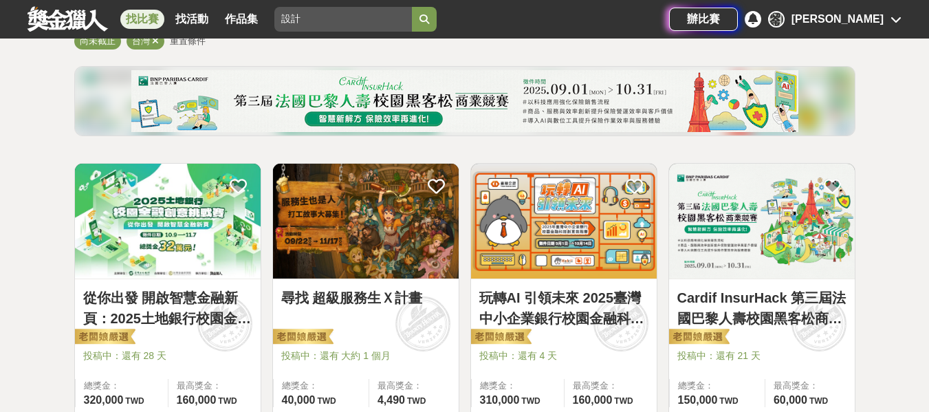
click at [128, 219] on img at bounding box center [168, 221] width 186 height 115
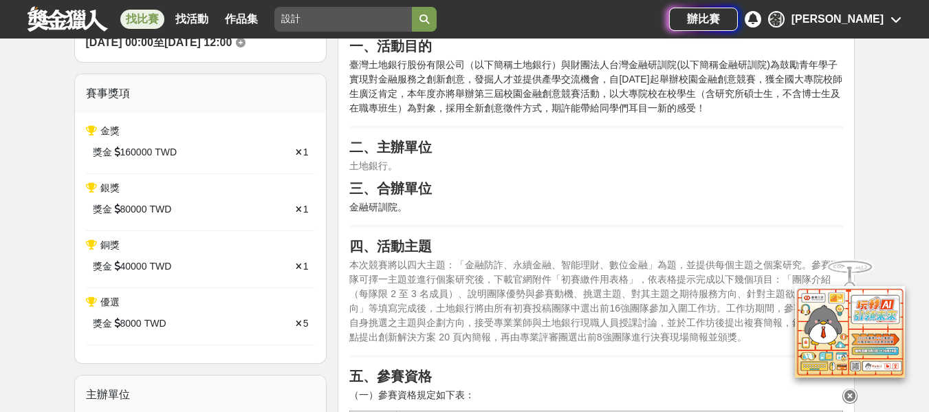
scroll to position [413, 0]
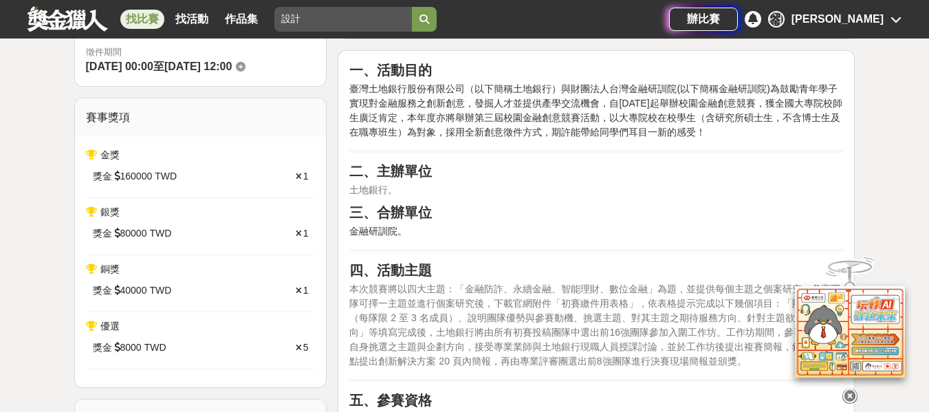
click at [846, 389] on icon at bounding box center [850, 396] width 15 height 15
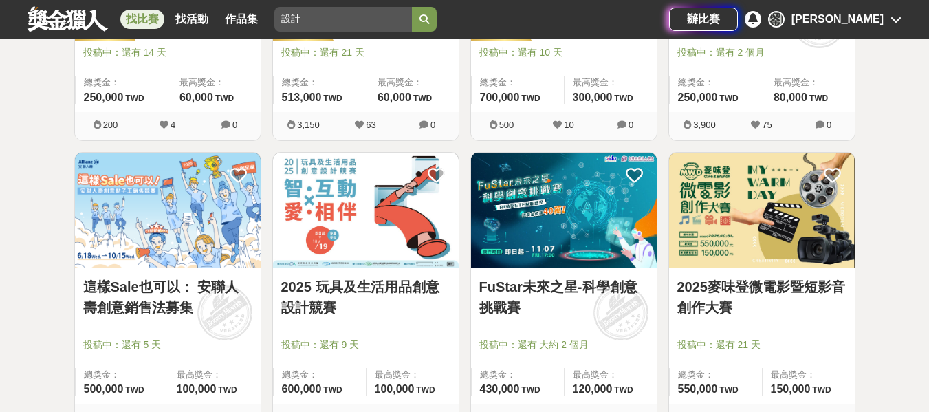
scroll to position [757, 0]
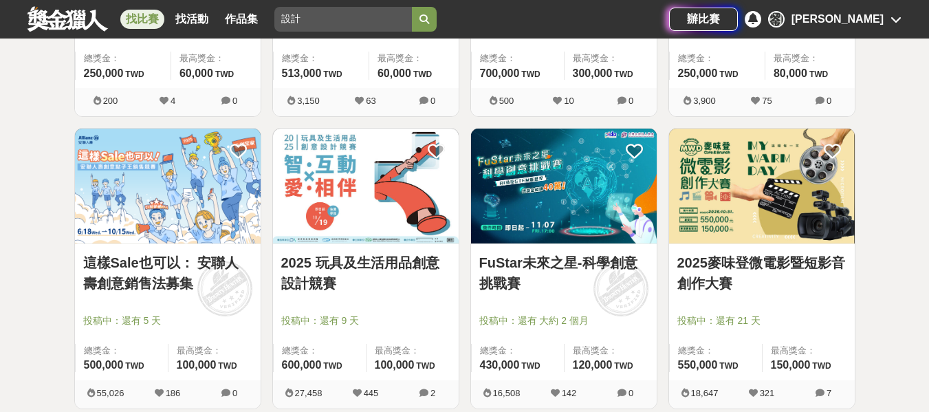
click at [582, 186] on img at bounding box center [564, 186] width 186 height 115
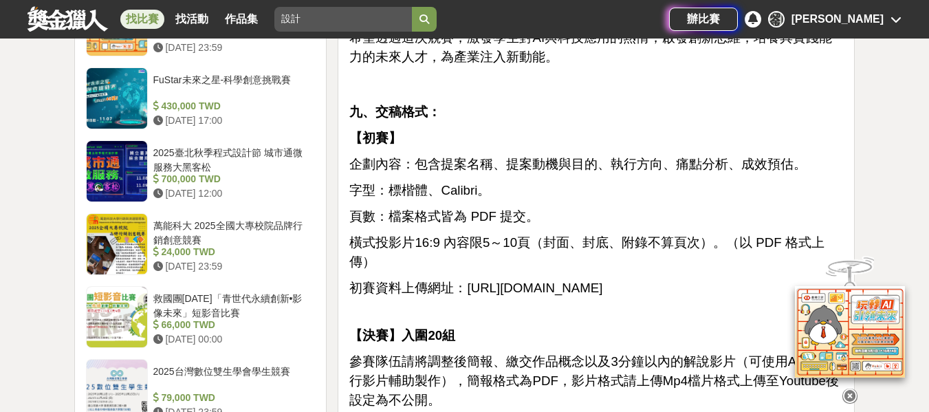
scroll to position [1651, 0]
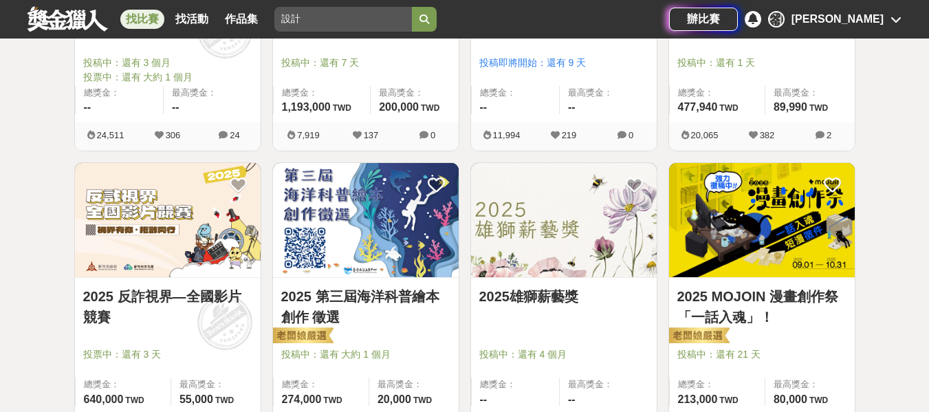
scroll to position [1376, 0]
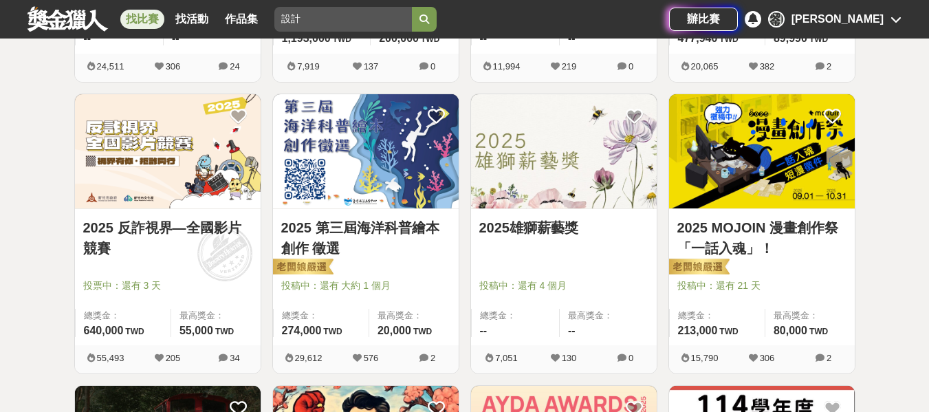
click at [713, 140] on img at bounding box center [762, 151] width 186 height 115
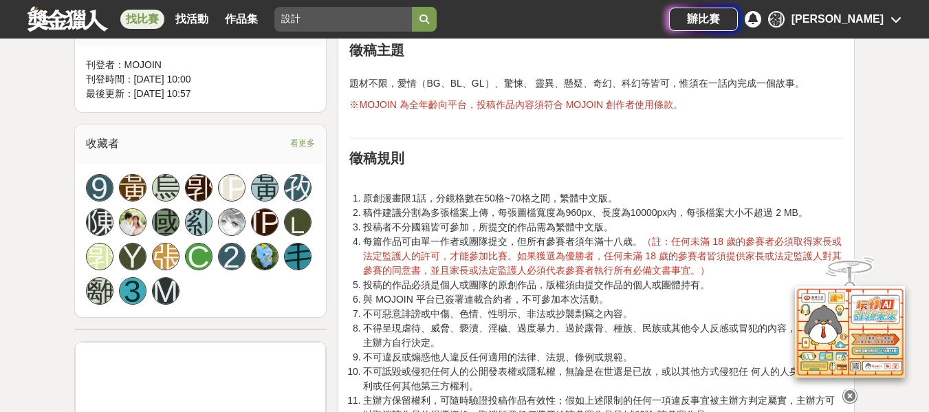
scroll to position [894, 0]
click at [852, 394] on icon at bounding box center [850, 396] width 15 height 15
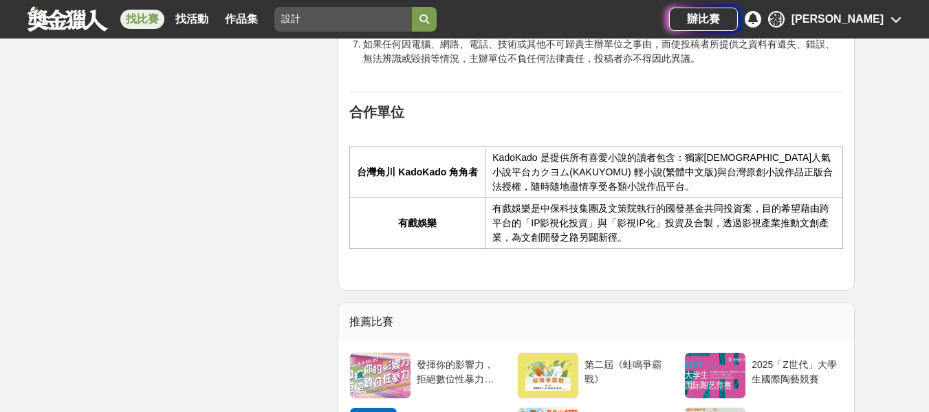
scroll to position [3302, 0]
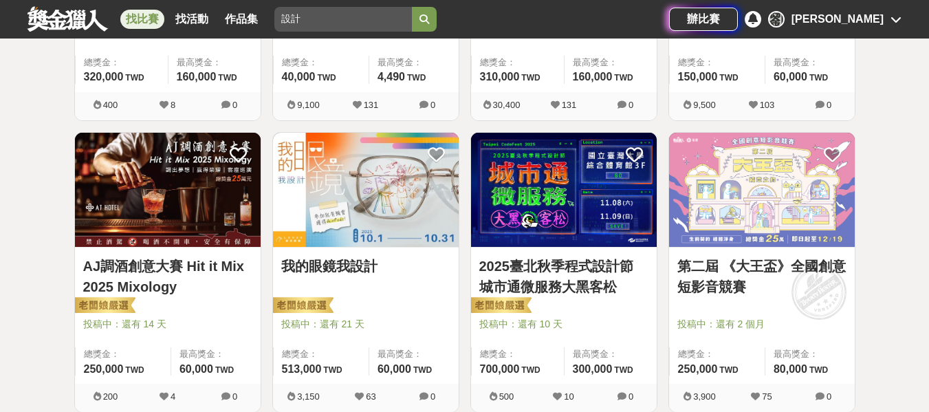
scroll to position [481, 0]
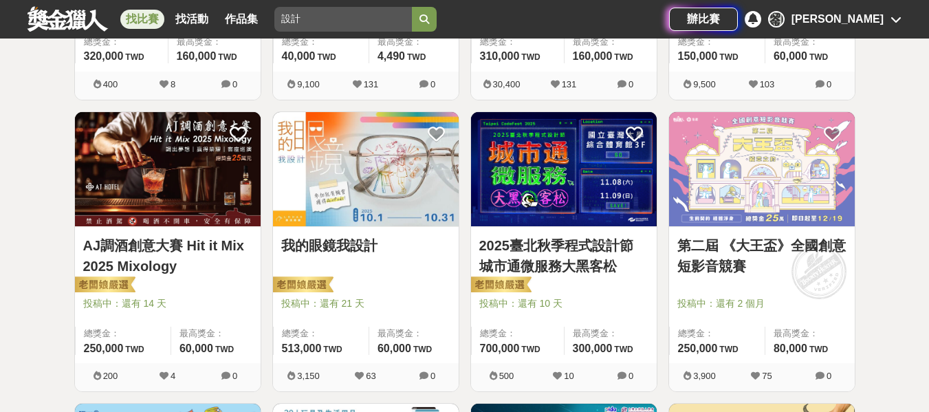
click at [346, 212] on img at bounding box center [366, 169] width 186 height 115
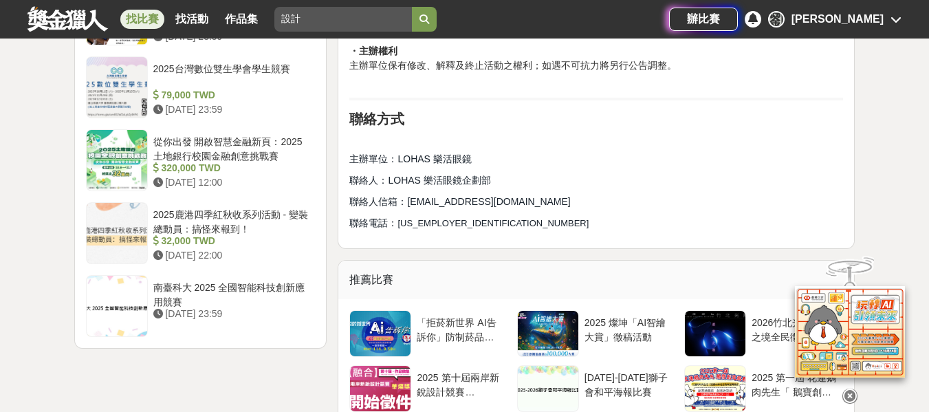
scroll to position [1926, 0]
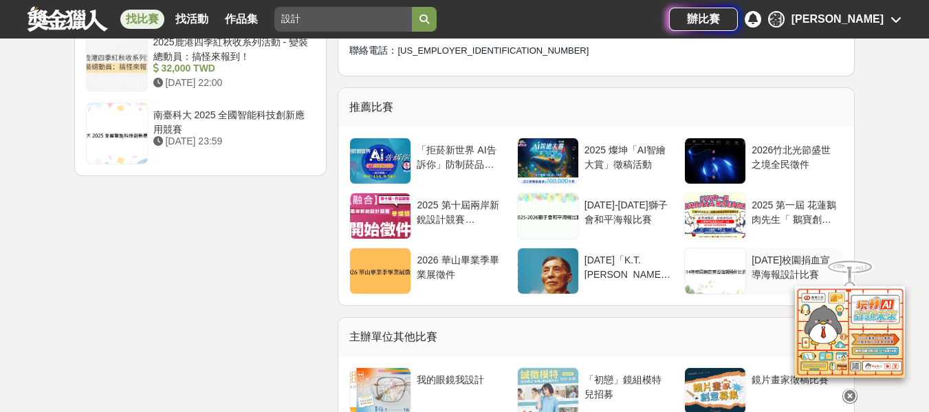
click at [706, 275] on div at bounding box center [715, 270] width 61 height 45
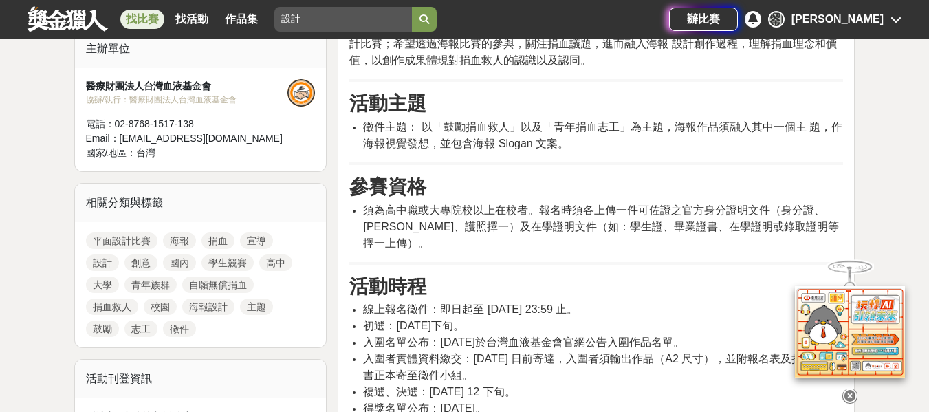
scroll to position [550, 0]
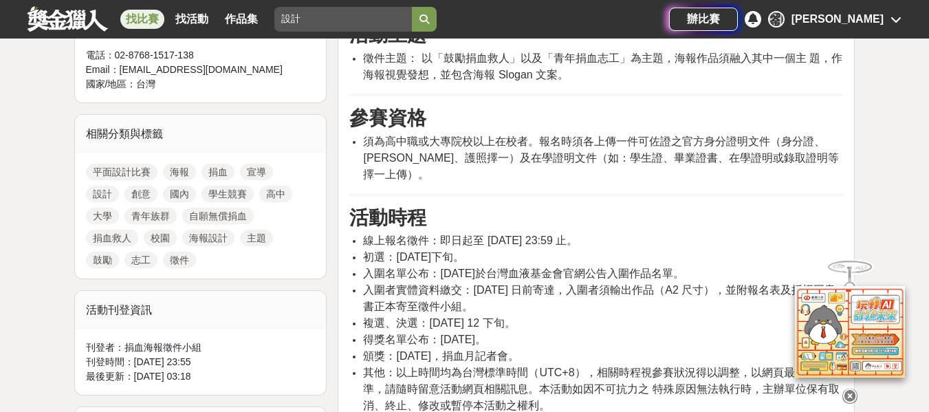
click at [852, 401] on icon at bounding box center [850, 396] width 15 height 15
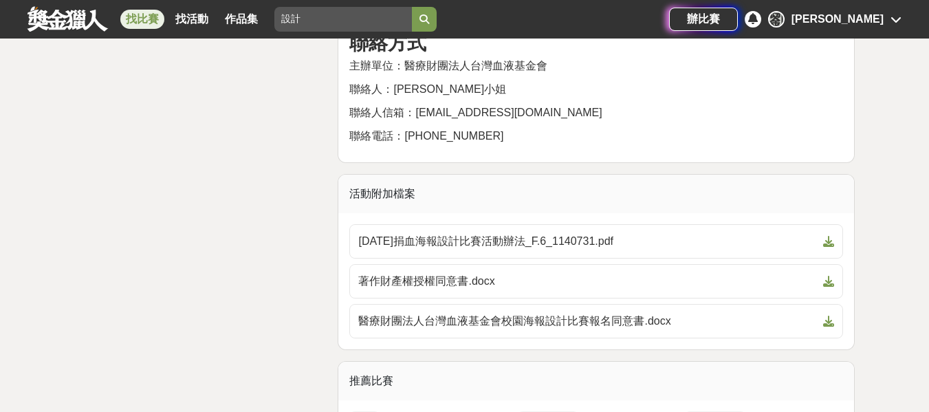
scroll to position [2683, 0]
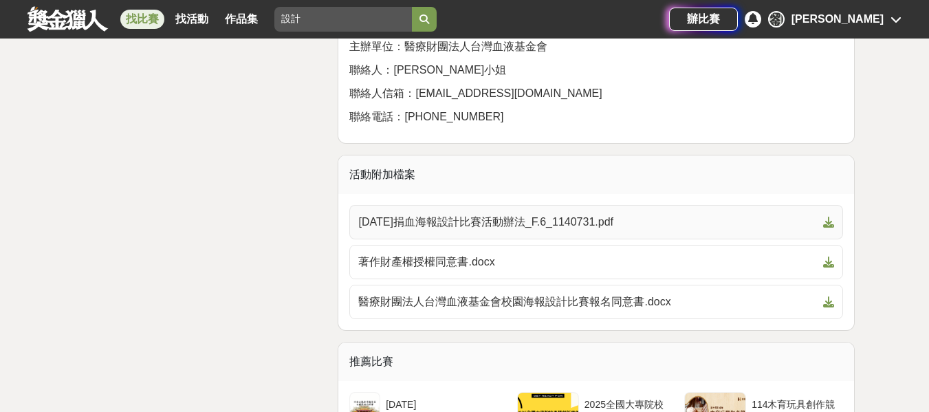
click at [541, 214] on span "114年捐血海報設計比賽活動辦法_F.6_1140731.pdf" at bounding box center [587, 222] width 459 height 17
click at [640, 245] on link "著作財產權授權同意書.docx" at bounding box center [596, 262] width 494 height 34
click at [640, 294] on span "醫療財團法人台灣血液基金會校園海報設計比賽報名同意書.docx" at bounding box center [587, 302] width 459 height 17
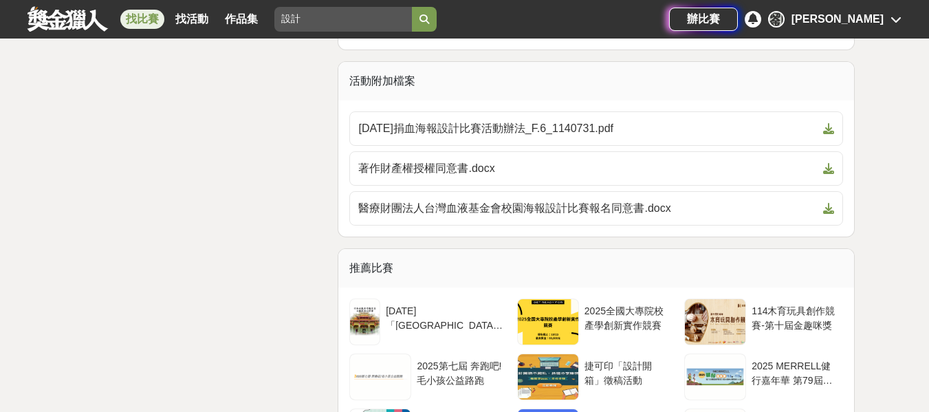
scroll to position [2820, 0]
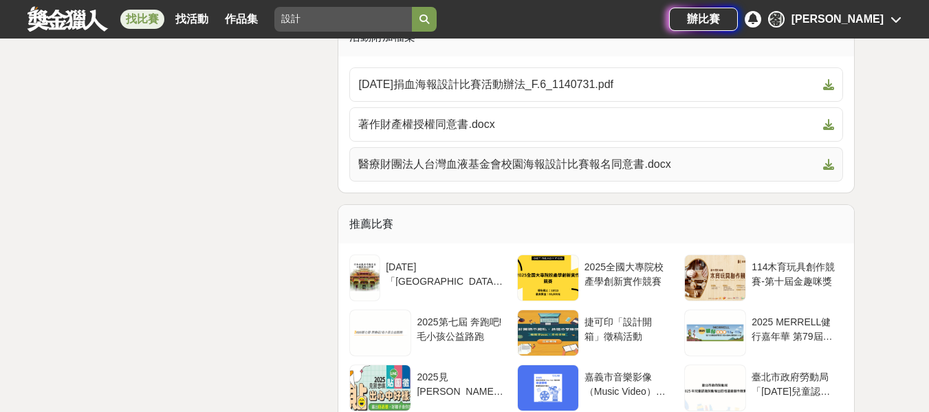
click at [731, 156] on span "醫療財團法人台灣血液基金會校園海報設計比賽報名同意書.docx" at bounding box center [587, 164] width 459 height 17
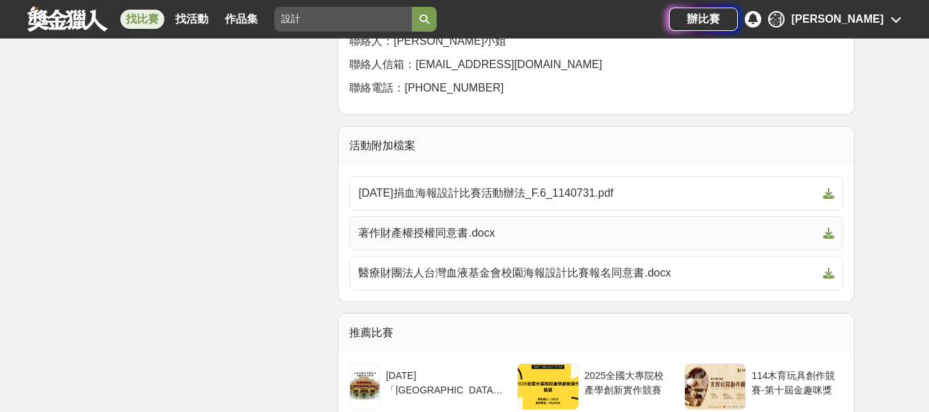
scroll to position [2683, 0]
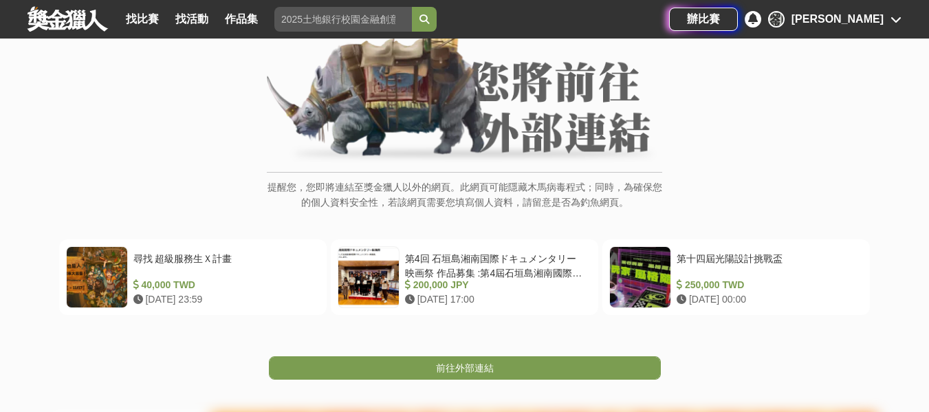
scroll to position [138, 0]
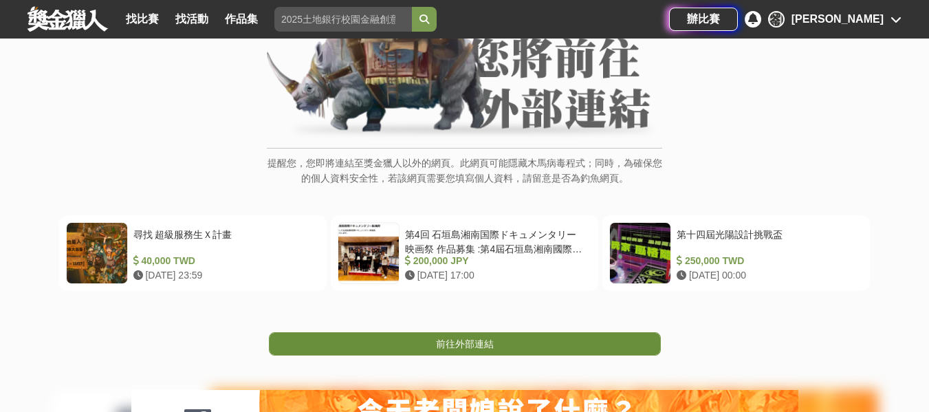
click at [440, 341] on span "前往外部連結" at bounding box center [465, 343] width 58 height 11
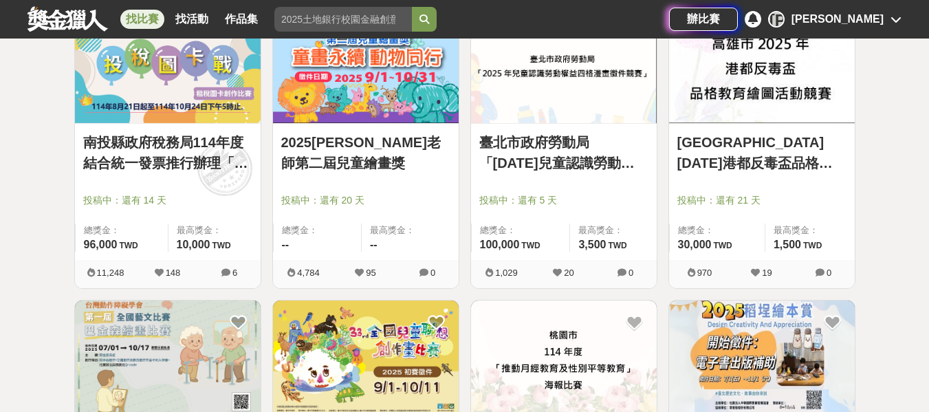
scroll to position [1032, 0]
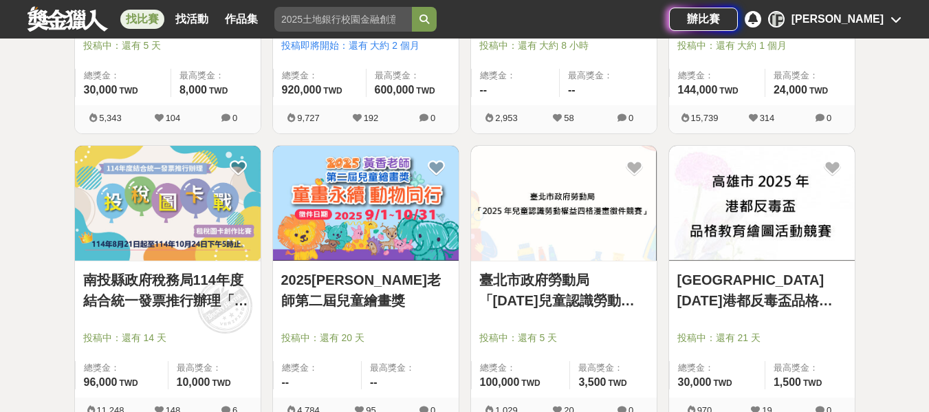
click at [746, 292] on link "高雄市2025年港都反毒盃品格教育繪圖活動競賽" at bounding box center [762, 290] width 169 height 41
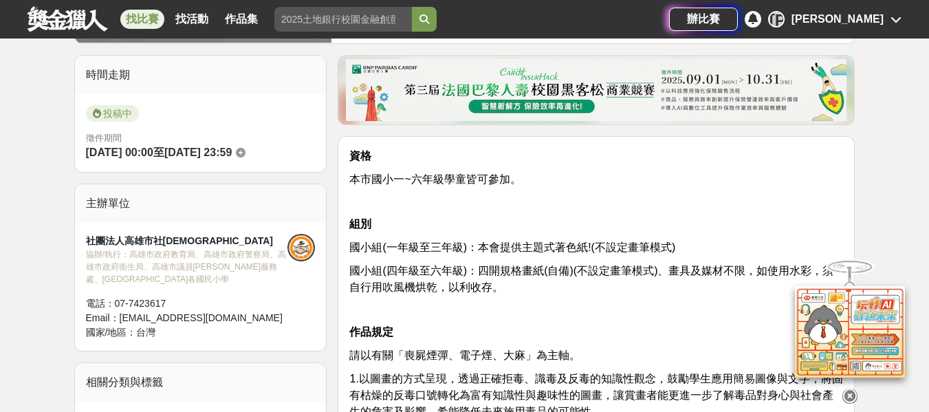
scroll to position [344, 0]
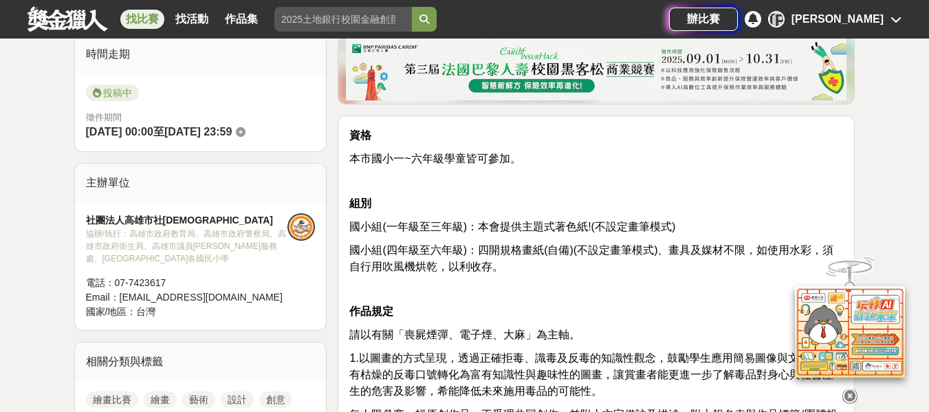
click at [856, 392] on icon at bounding box center [850, 396] width 15 height 15
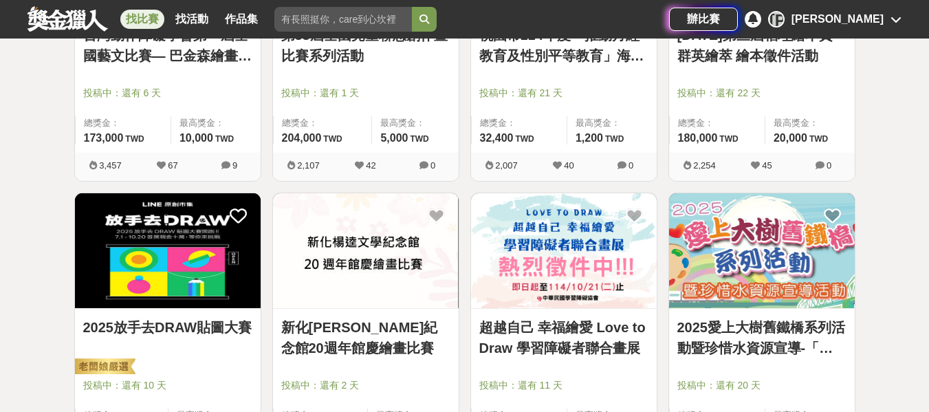
scroll to position [1582, 0]
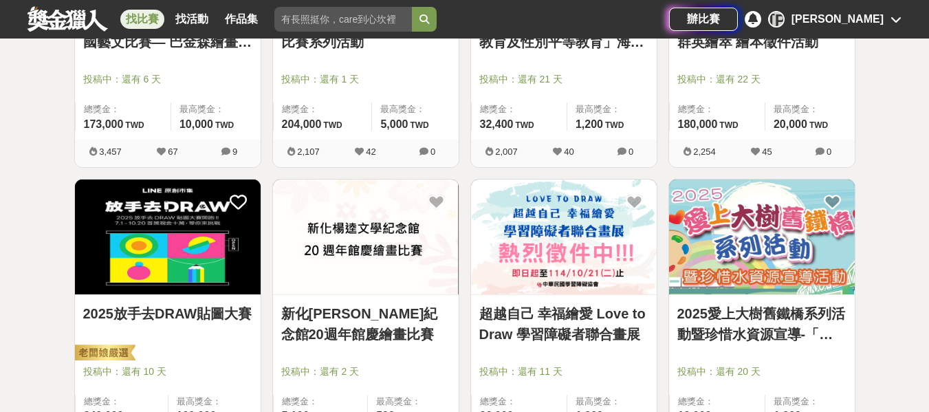
click at [141, 273] on img at bounding box center [168, 237] width 186 height 115
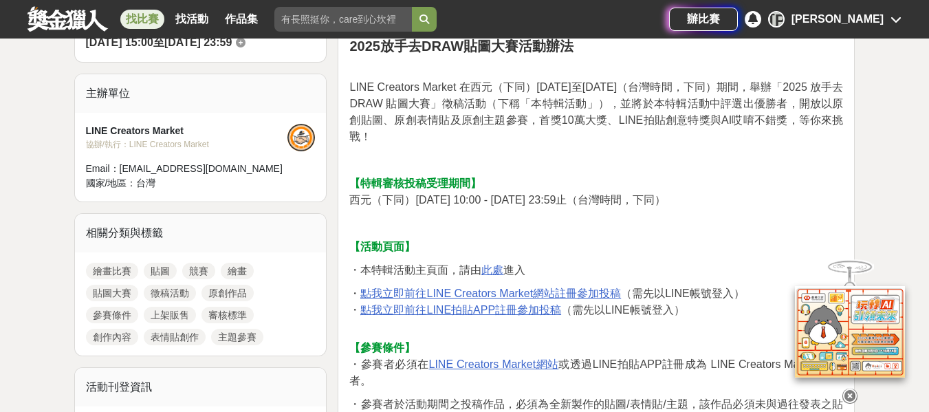
scroll to position [413, 0]
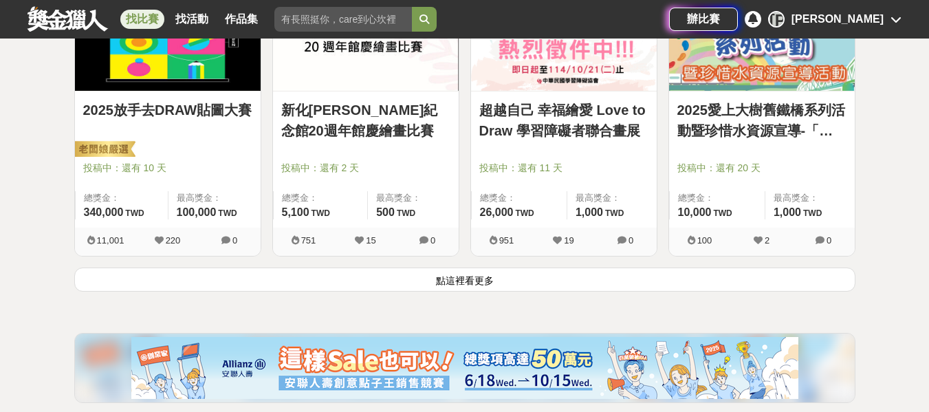
scroll to position [1788, 0]
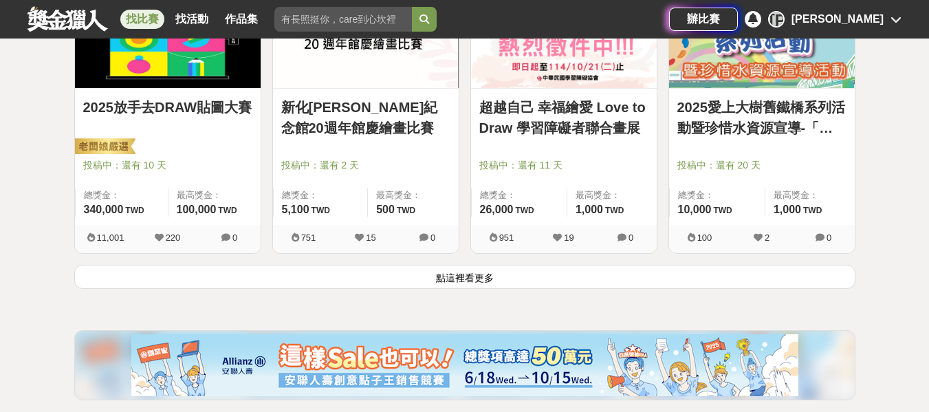
click at [562, 285] on button "點這裡看更多" at bounding box center [464, 277] width 781 height 24
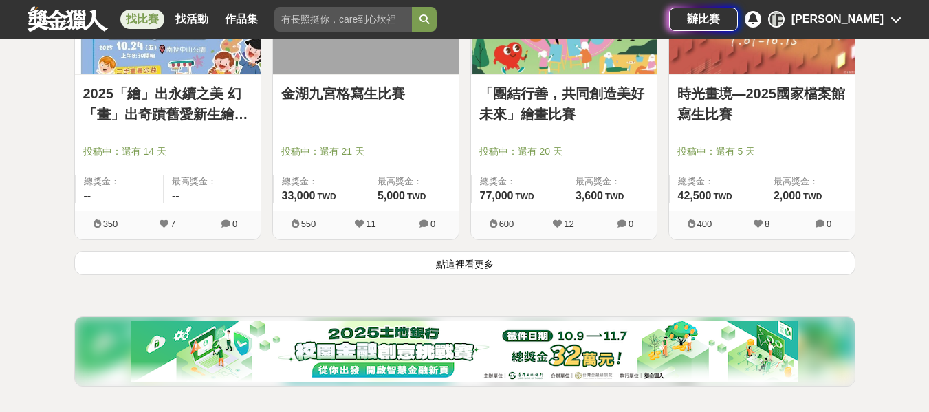
scroll to position [3577, 0]
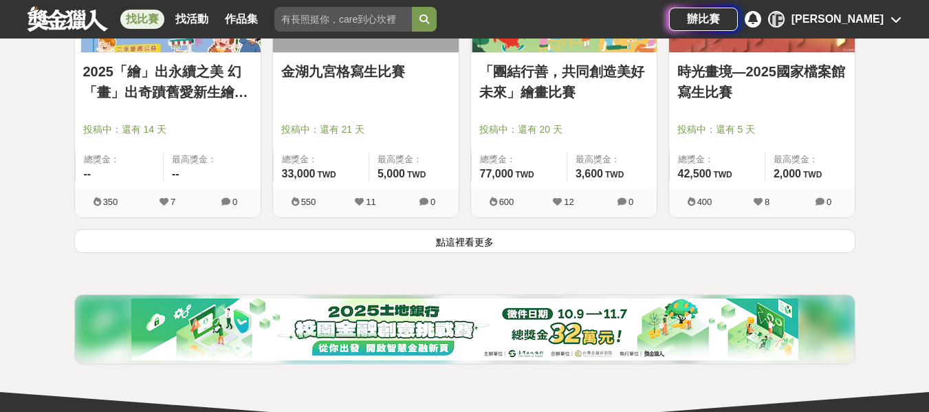
click at [568, 250] on button "點這裡看更多" at bounding box center [464, 241] width 781 height 24
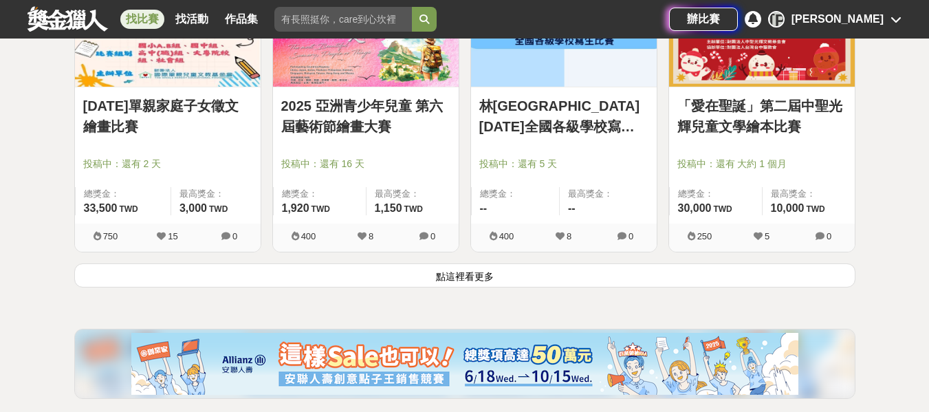
scroll to position [5296, 0]
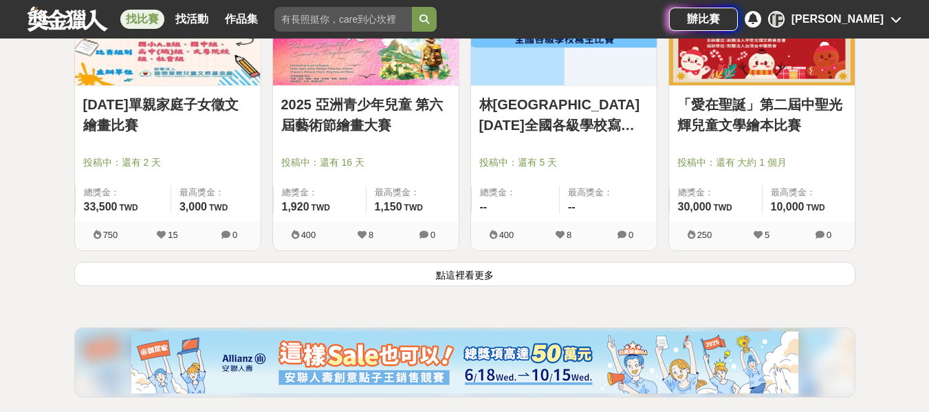
click at [563, 270] on button "點這裡看更多" at bounding box center [464, 274] width 781 height 24
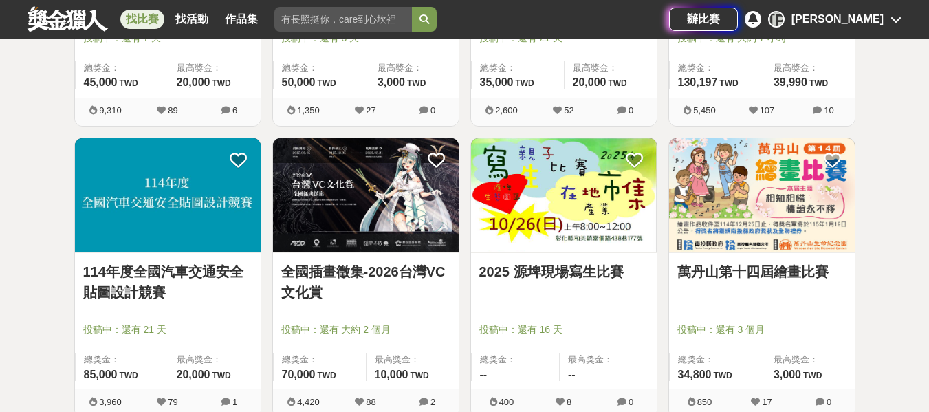
scroll to position [4540, 0]
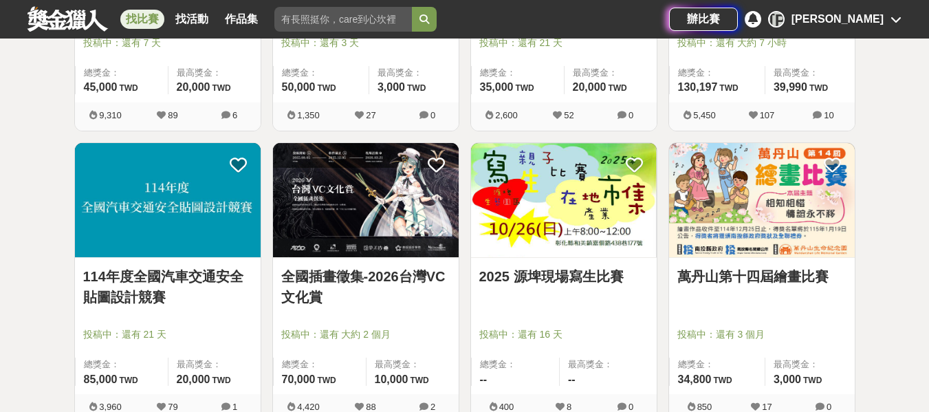
click at [126, 281] on link "114年度全國汽車交通安全貼圖設計競賽" at bounding box center [167, 286] width 169 height 41
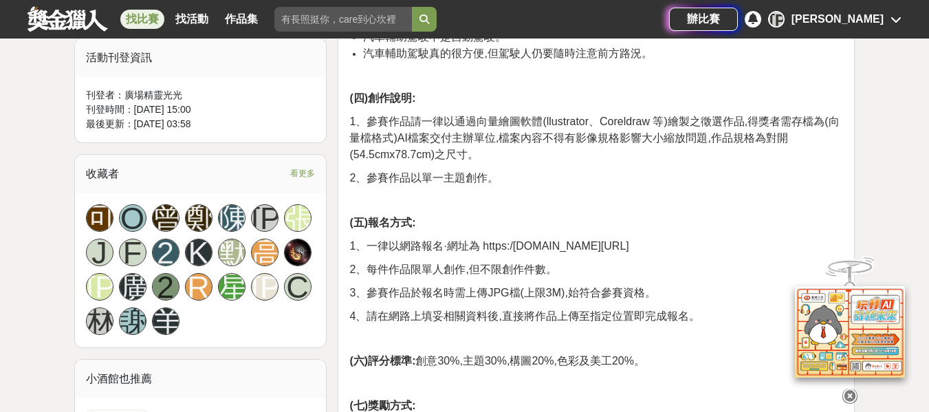
scroll to position [757, 0]
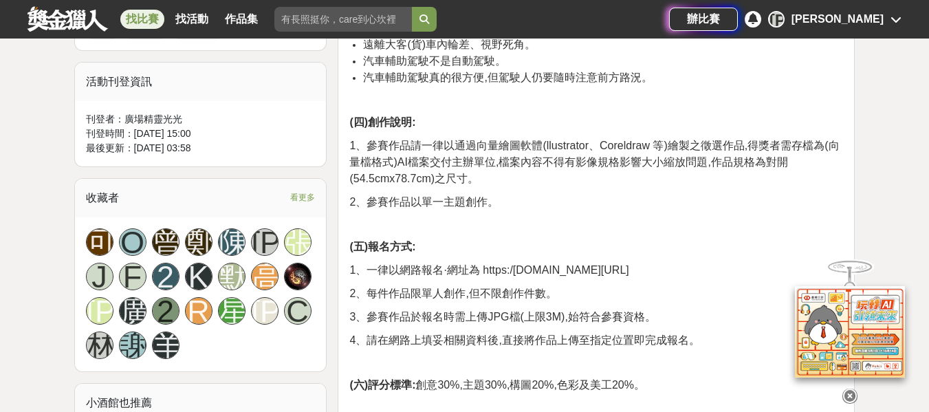
click at [854, 395] on icon at bounding box center [850, 396] width 15 height 15
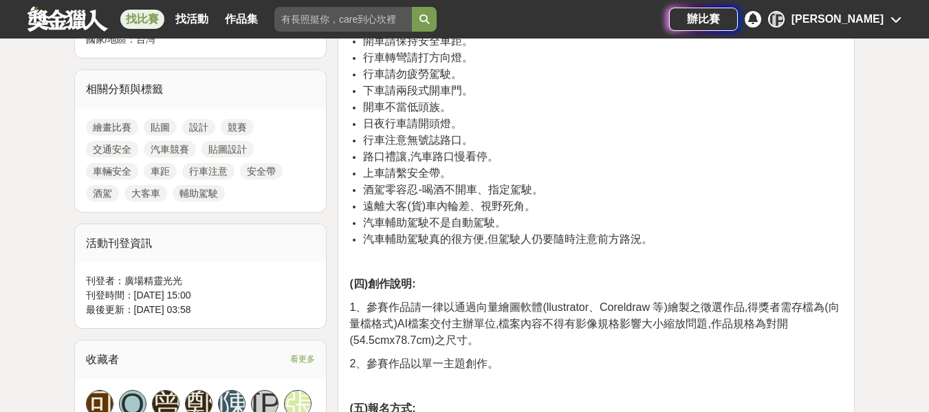
scroll to position [619, 0]
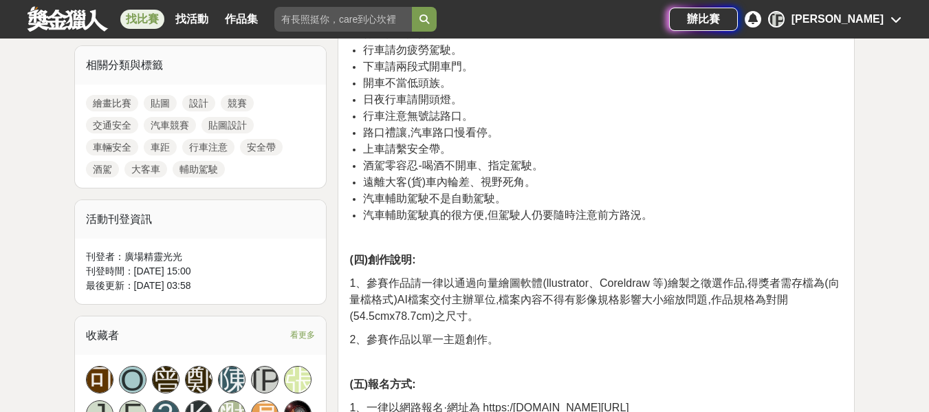
click at [350, 320] on span "1、參賽作品請一律以通過向量繪圖軟體(llustrator、Coreldraw 等)繪製之徵選作品,得獎者需存檔為(向量檔格式)AI檔案交付主辦單位,檔案內容…" at bounding box center [594, 299] width 490 height 45
drag, startPoint x: 355, startPoint y: 318, endPoint x: 431, endPoint y: 318, distance: 76.4
click at [431, 318] on span "1、參賽作品請一律以通過向量繪圖軟體(llustrator、Coreldraw 等)繪製之徵選作品,得獎者需存檔為(向量檔格式)AI檔案交付主辦單位,檔案內容…" at bounding box center [594, 299] width 490 height 45
click at [532, 334] on p "2、參賽作品以單一主題創作。" at bounding box center [596, 340] width 494 height 17
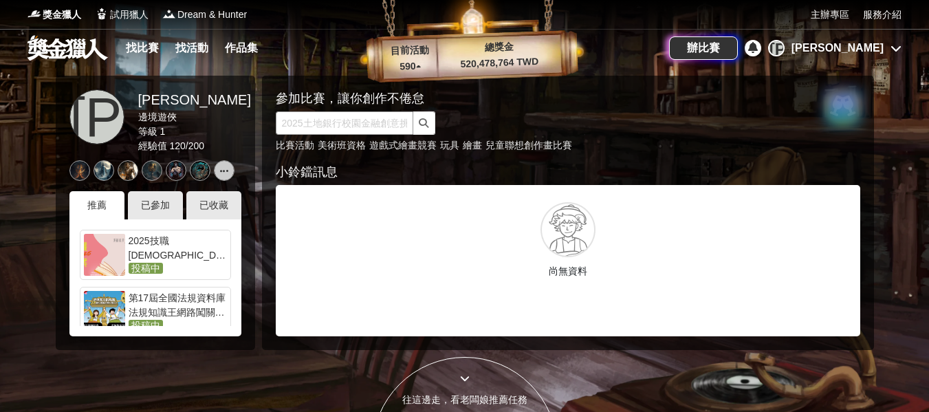
click at [387, 122] on input "text" at bounding box center [345, 122] width 138 height 23
type input "設計"
click button "submit" at bounding box center [424, 122] width 22 height 23
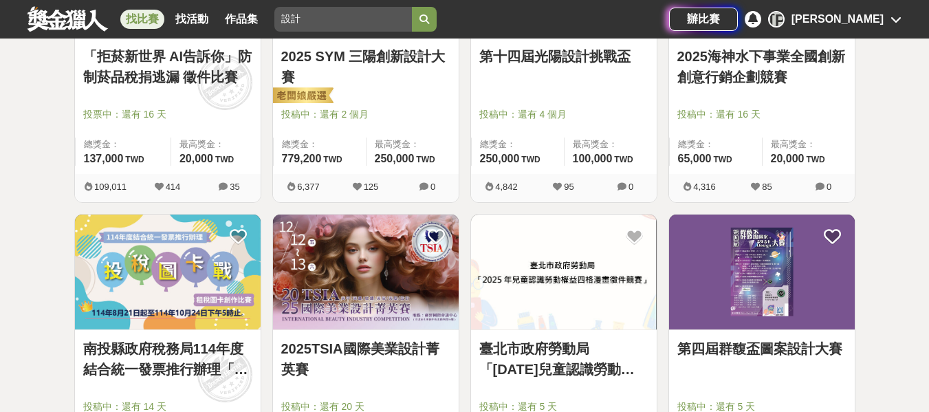
scroll to position [1032, 0]
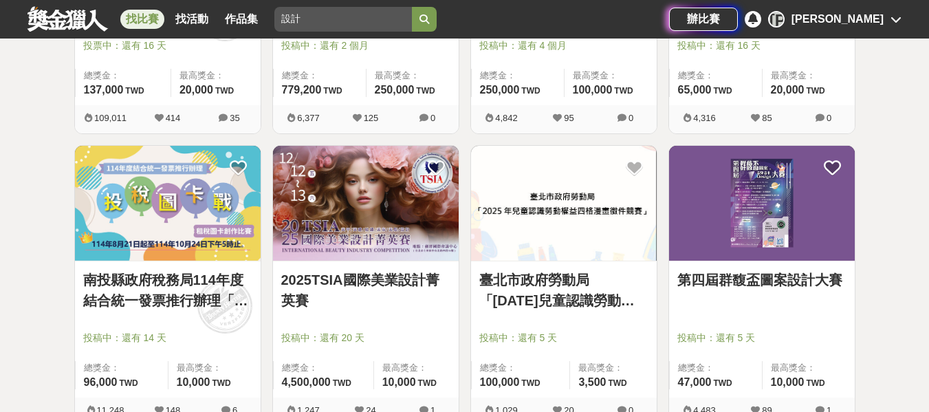
click at [195, 216] on img at bounding box center [168, 203] width 186 height 115
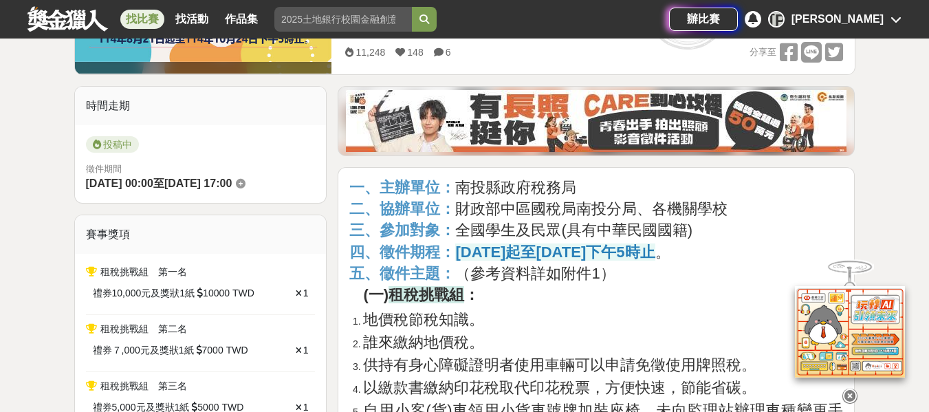
scroll to position [344, 0]
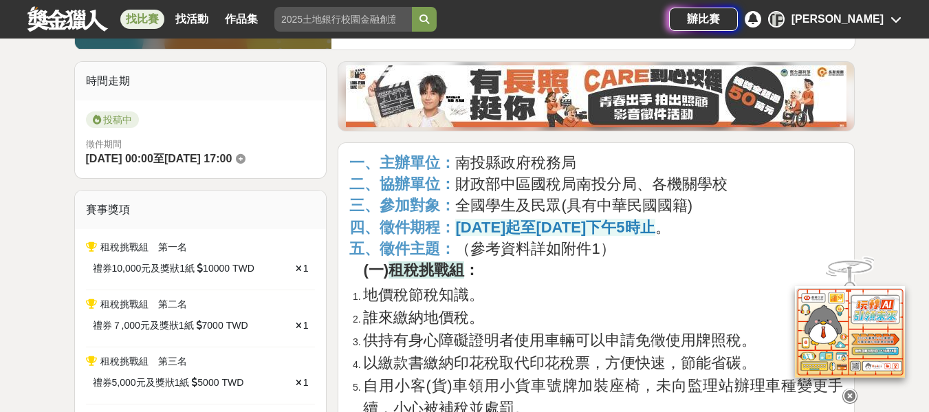
click at [852, 391] on icon at bounding box center [850, 396] width 15 height 15
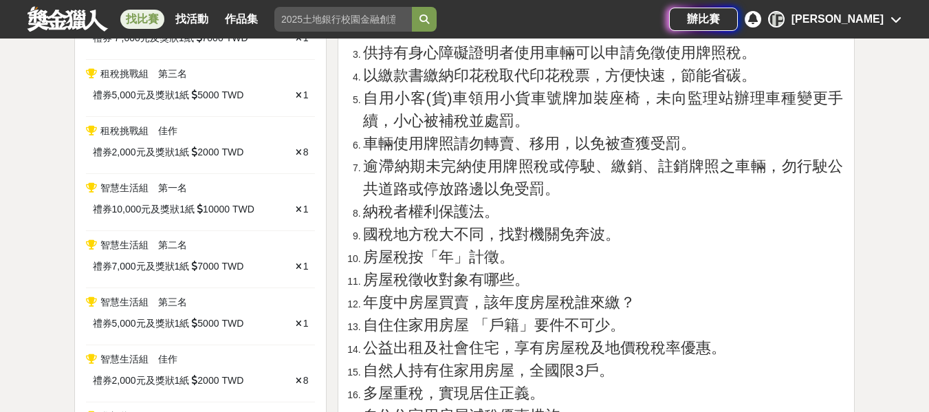
scroll to position [619, 0]
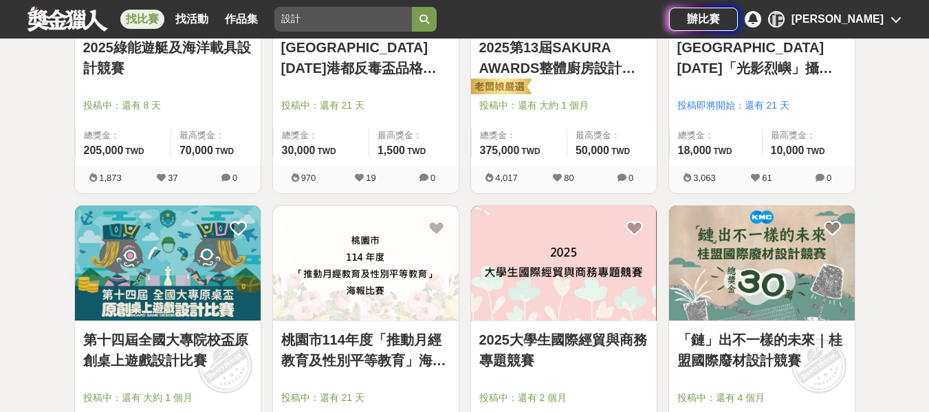
scroll to position [1582, 0]
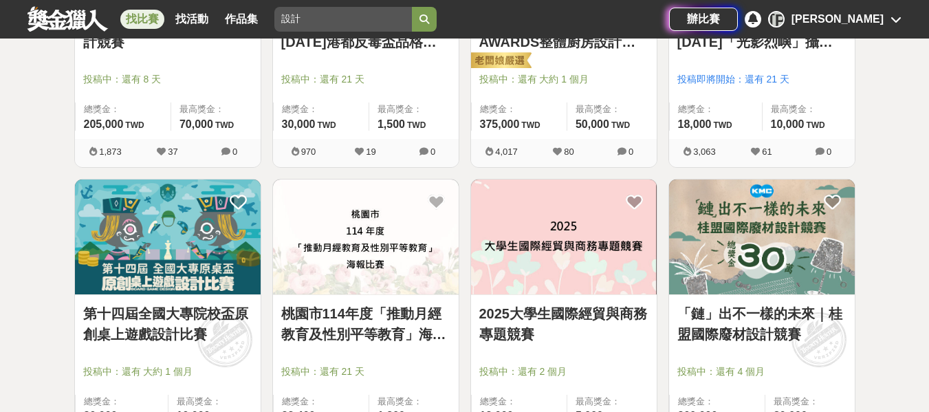
click at [186, 231] on img at bounding box center [168, 237] width 186 height 115
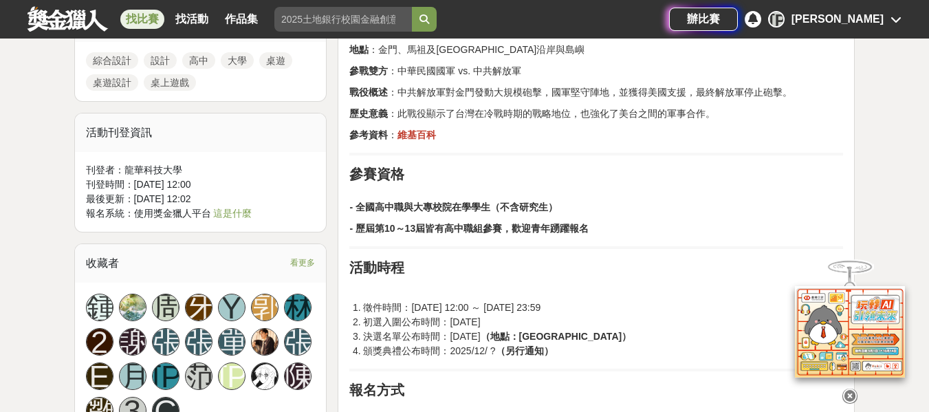
scroll to position [894, 0]
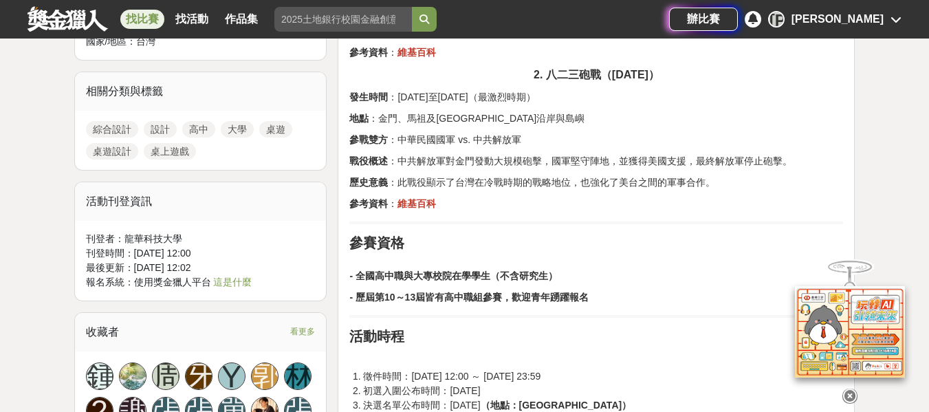
click at [853, 391] on icon at bounding box center [850, 396] width 15 height 15
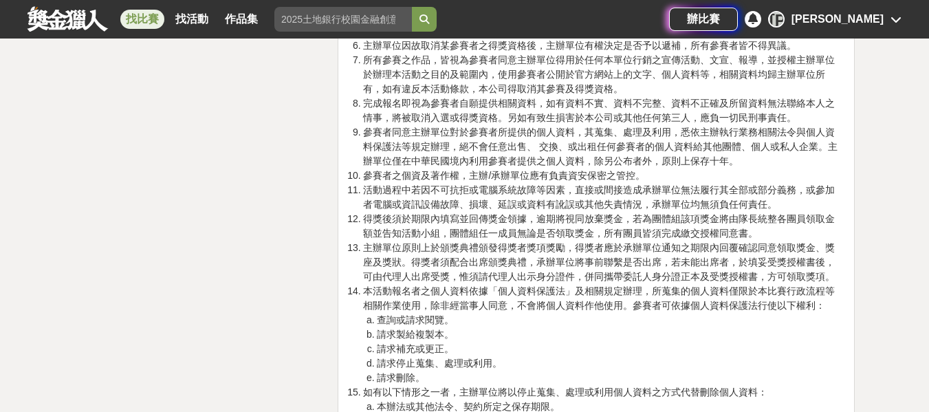
scroll to position [2751, 0]
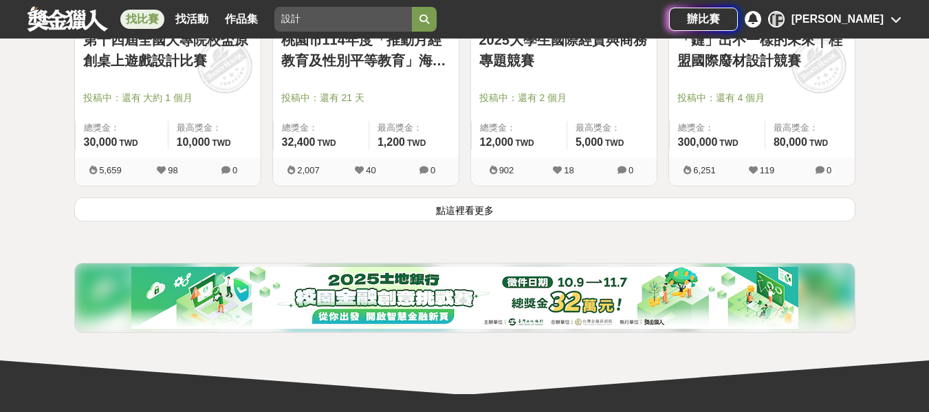
scroll to position [1857, 0]
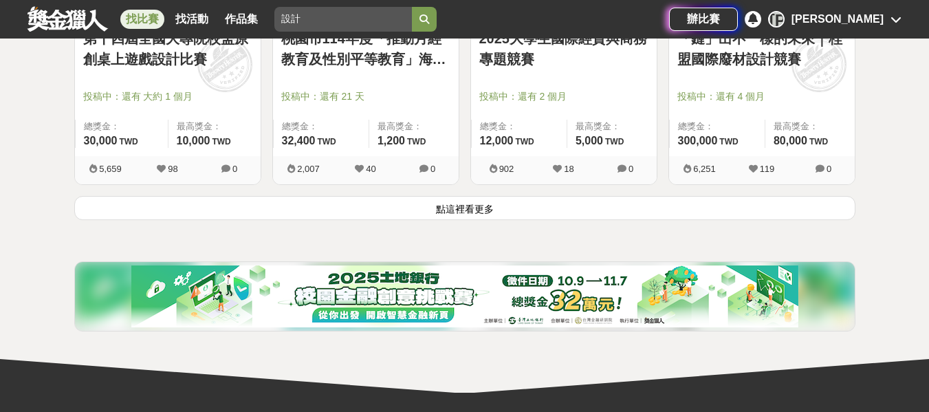
click at [452, 207] on button "點這裡看更多" at bounding box center [464, 208] width 781 height 24
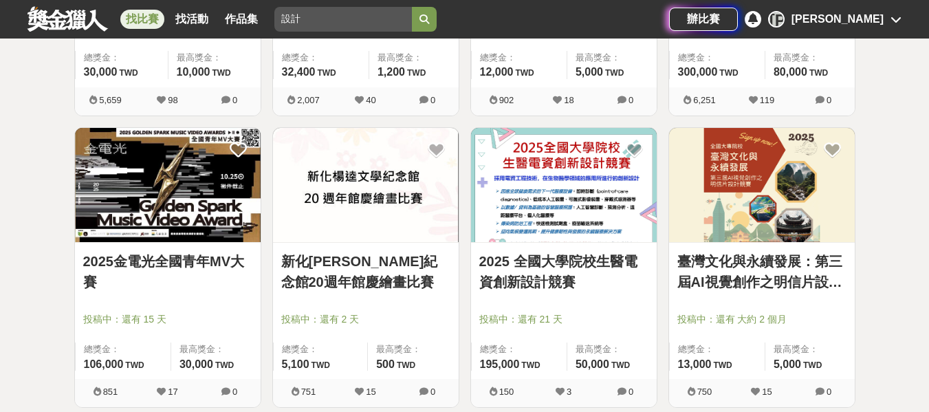
scroll to position [2201, 0]
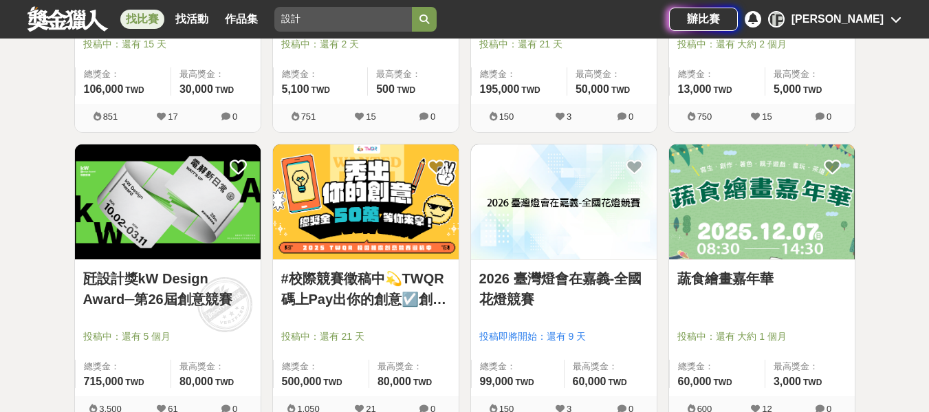
click at [188, 196] on img at bounding box center [168, 201] width 186 height 115
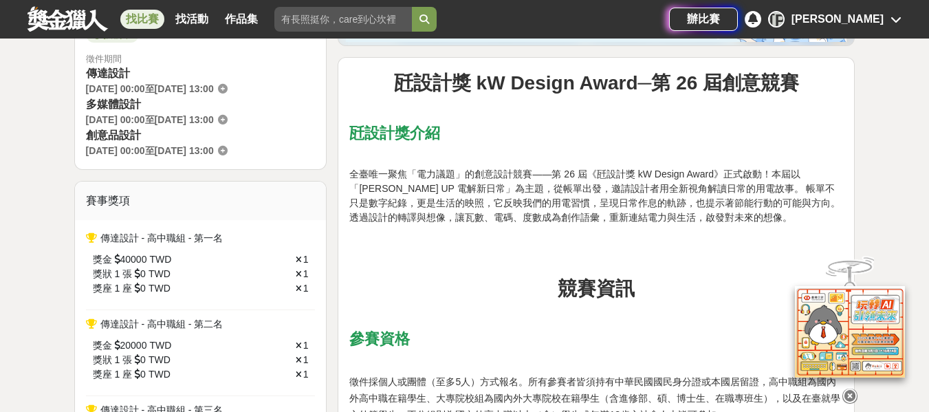
scroll to position [413, 0]
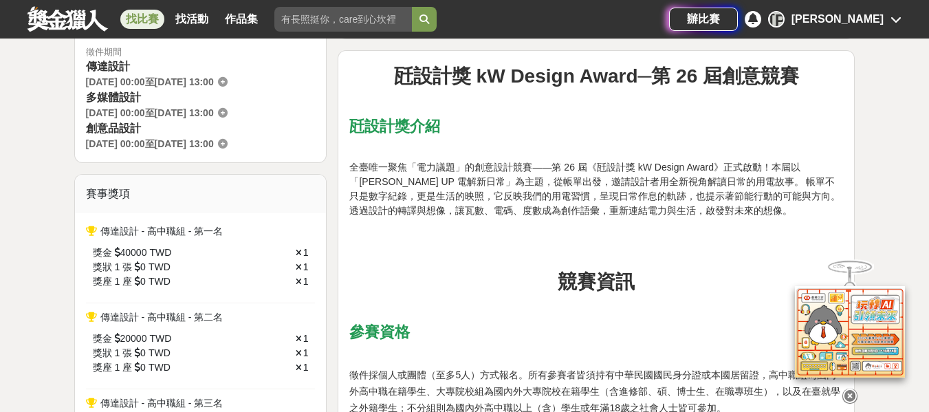
click at [847, 389] on icon at bounding box center [850, 396] width 15 height 15
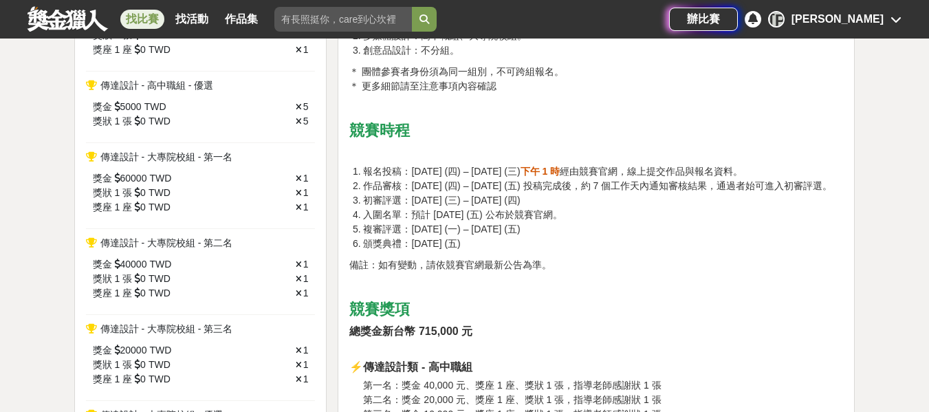
scroll to position [825, 0]
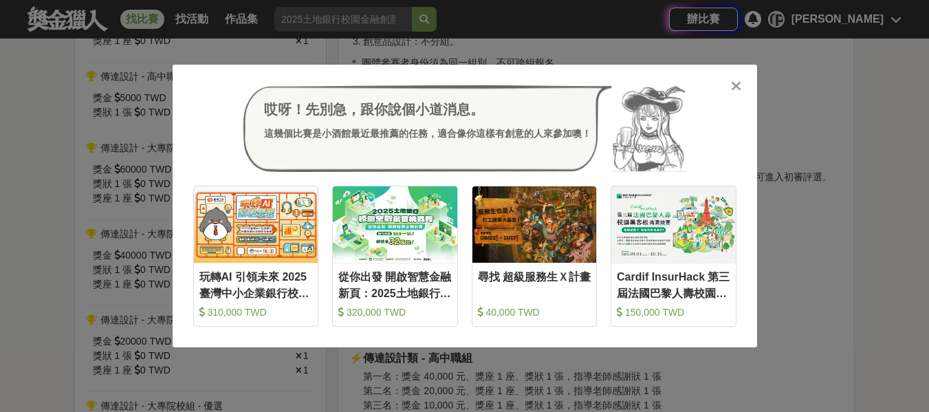
click at [735, 87] on icon at bounding box center [736, 86] width 10 height 14
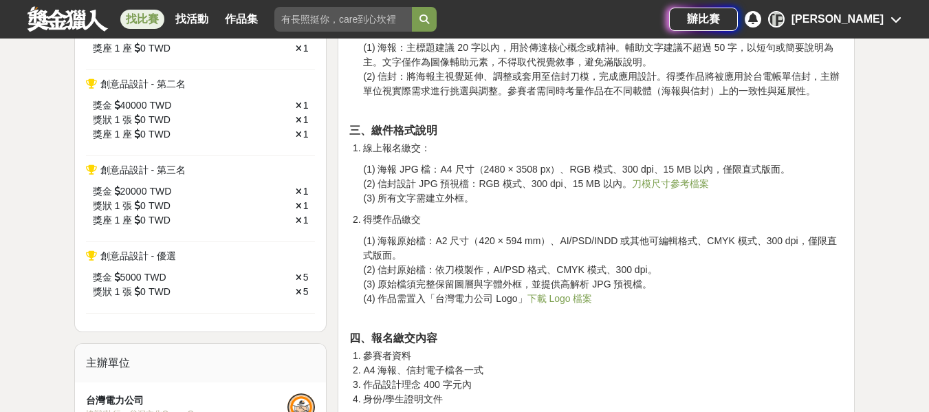
scroll to position [1995, 0]
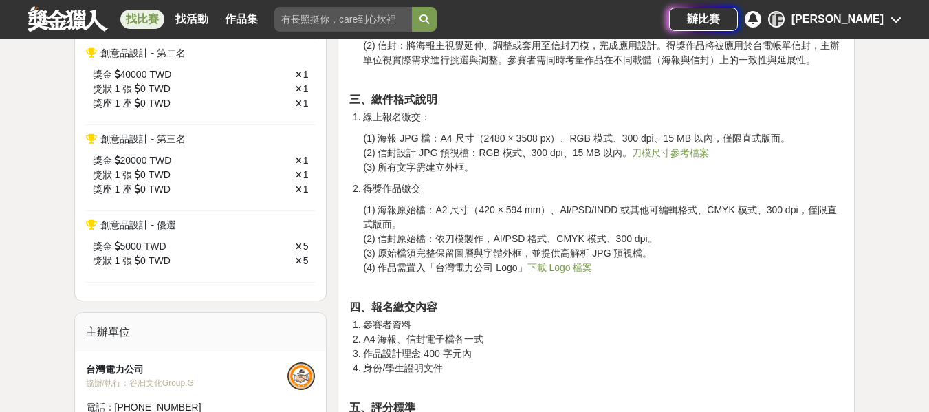
click at [690, 158] on span "刀模尺寸參考檔案" at bounding box center [670, 152] width 77 height 11
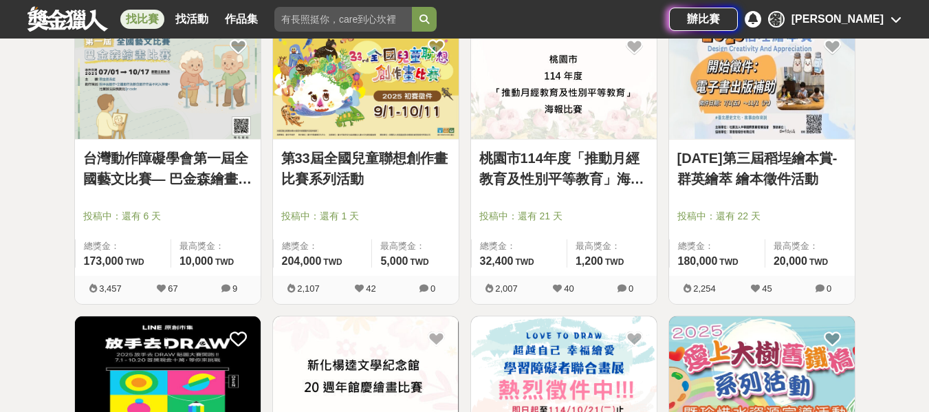
scroll to position [1444, 0]
click at [584, 171] on link "桃園市114年度「推動月經教育及性別平等教育」海報比賽" at bounding box center [563, 169] width 169 height 41
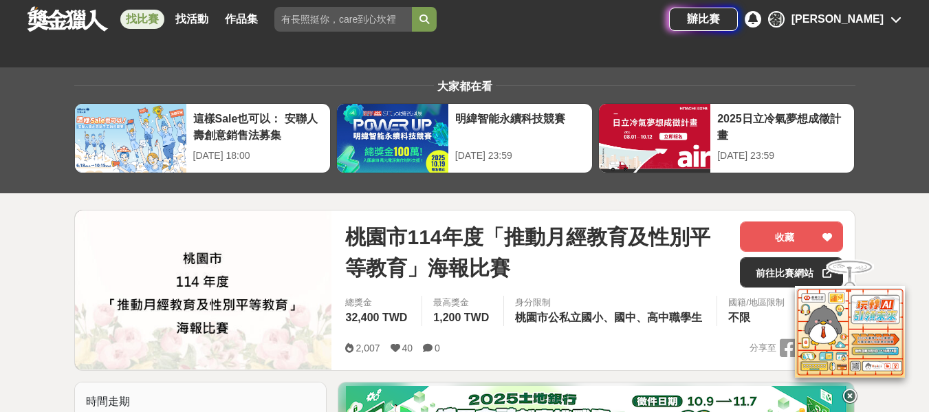
scroll to position [344, 0]
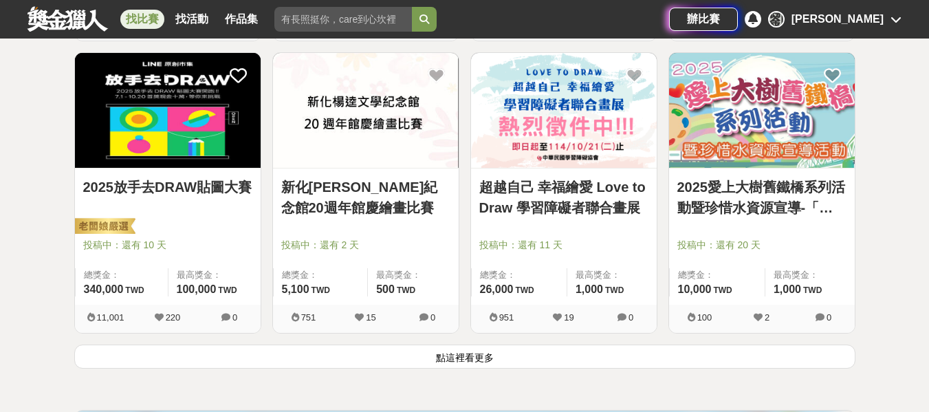
scroll to position [1788, 0]
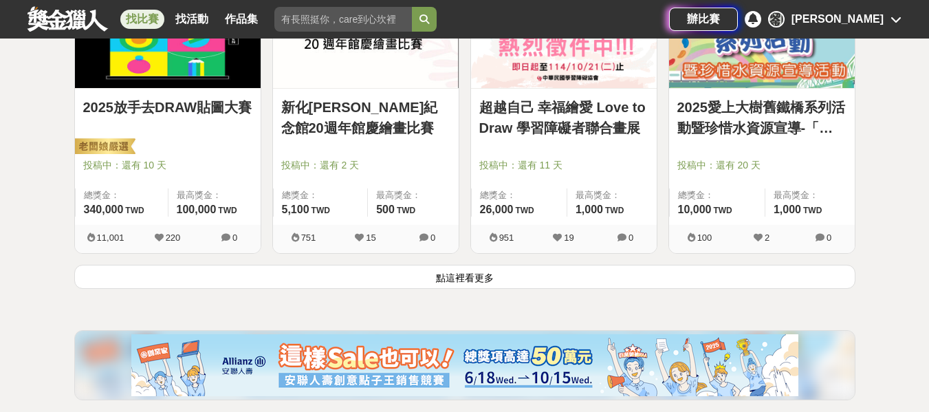
click at [574, 279] on button "點這裡看更多" at bounding box center [464, 277] width 781 height 24
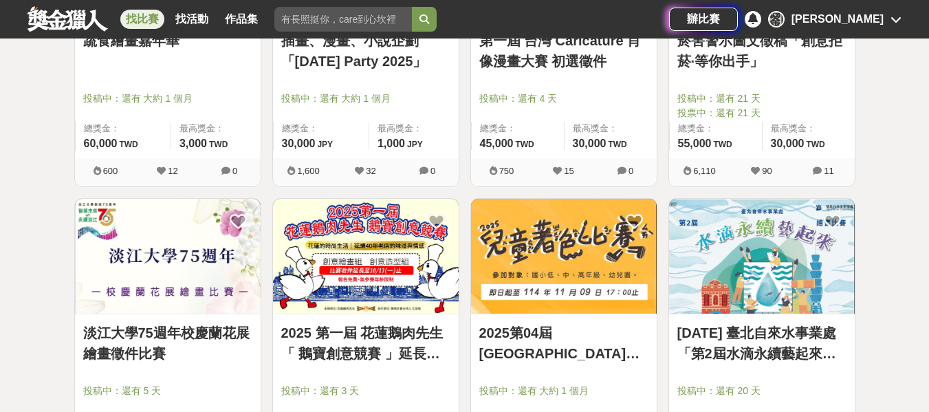
scroll to position [2476, 0]
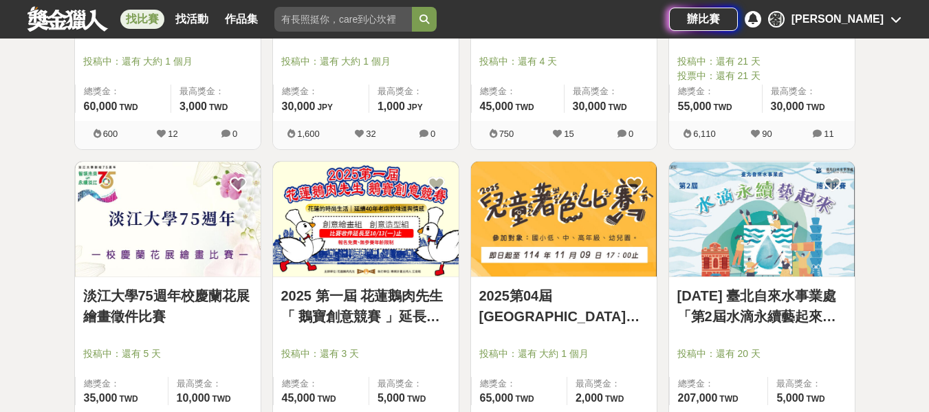
click at [206, 242] on img at bounding box center [168, 219] width 186 height 115
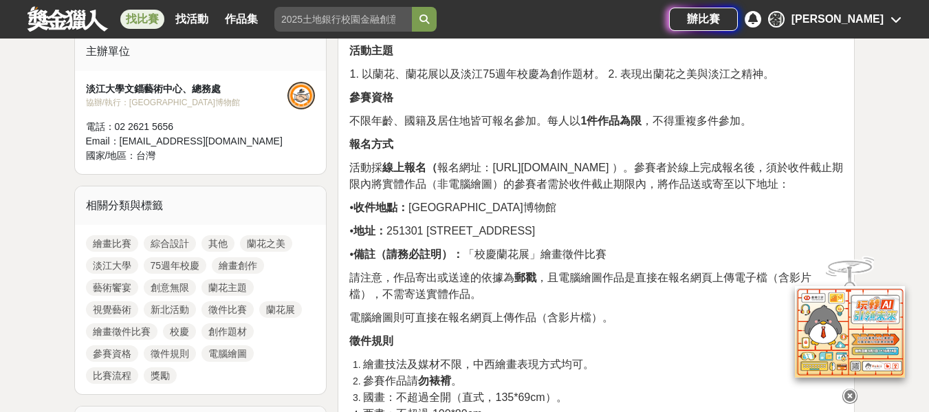
scroll to position [481, 0]
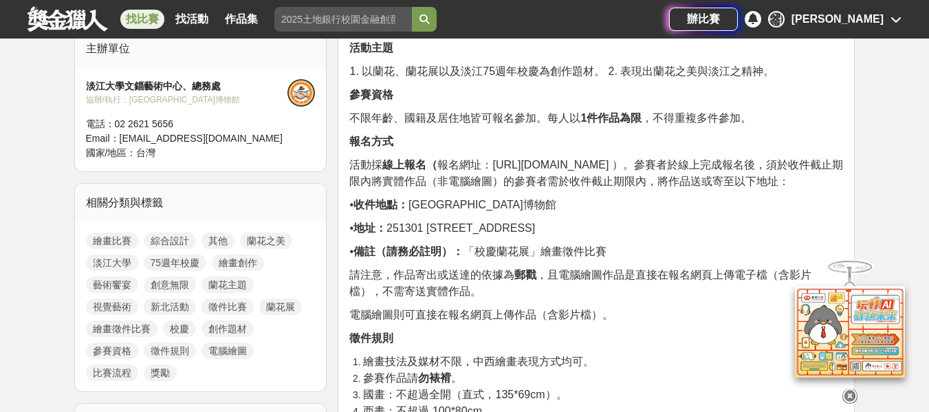
click at [846, 391] on icon at bounding box center [850, 396] width 15 height 15
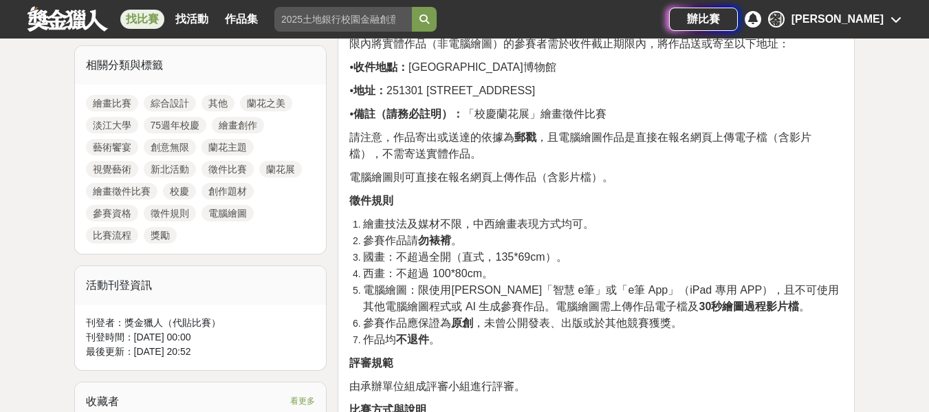
scroll to position [688, 0]
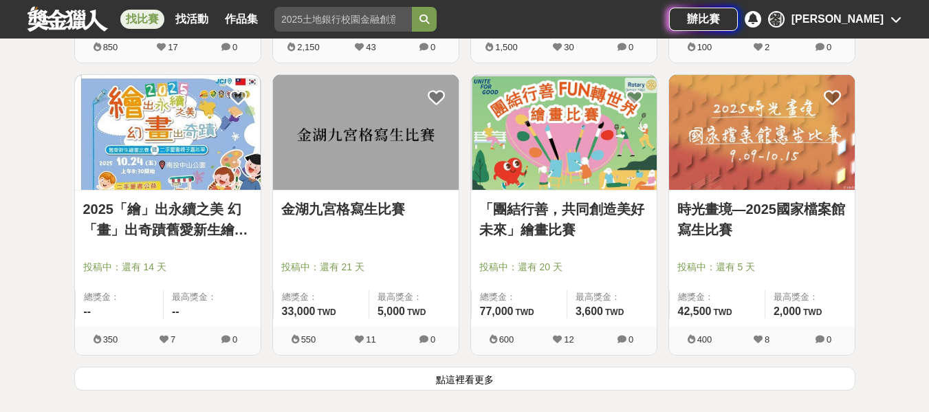
scroll to position [3508, 0]
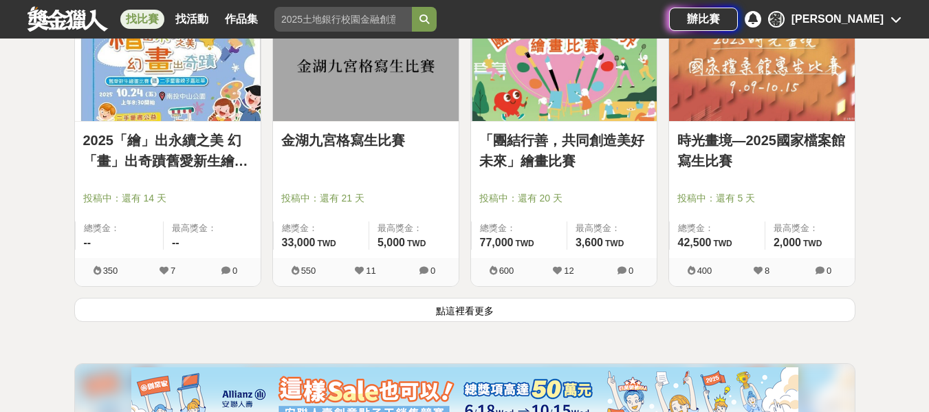
click at [541, 315] on button "點這裡看更多" at bounding box center [464, 310] width 781 height 24
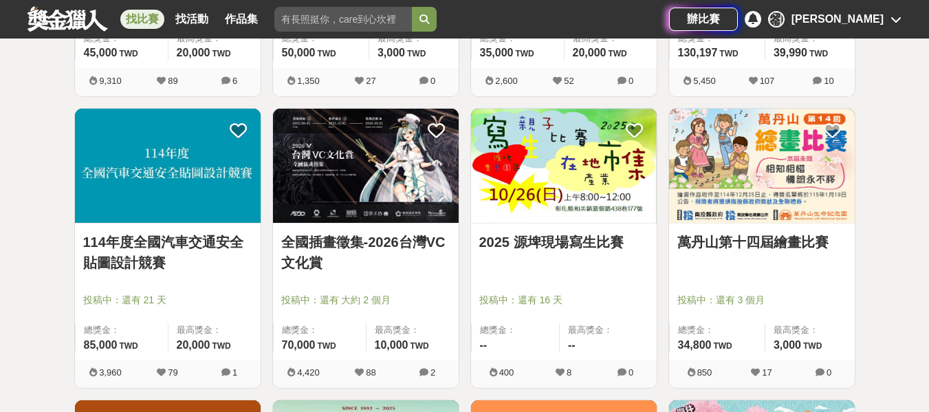
scroll to position [4609, 0]
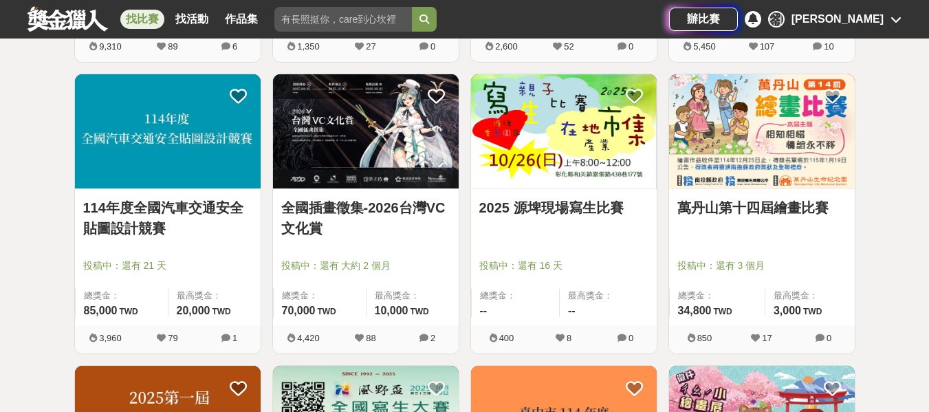
click at [124, 209] on link "114年度全國汽車交通安全貼圖設計競賽" at bounding box center [167, 217] width 169 height 41
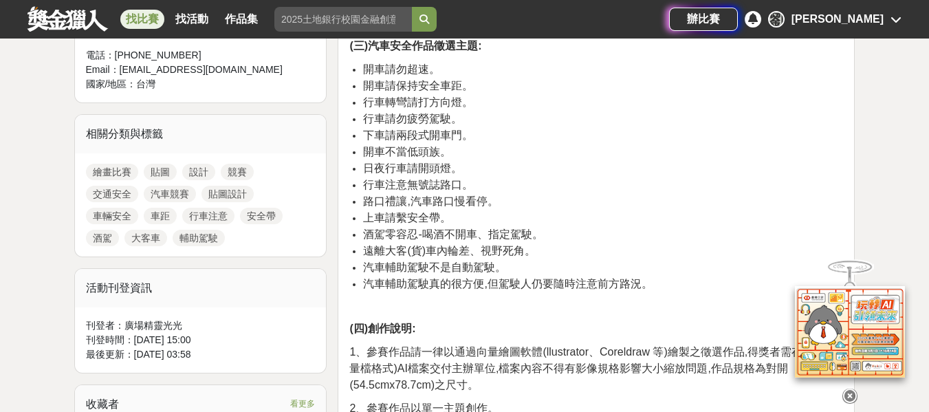
scroll to position [481, 0]
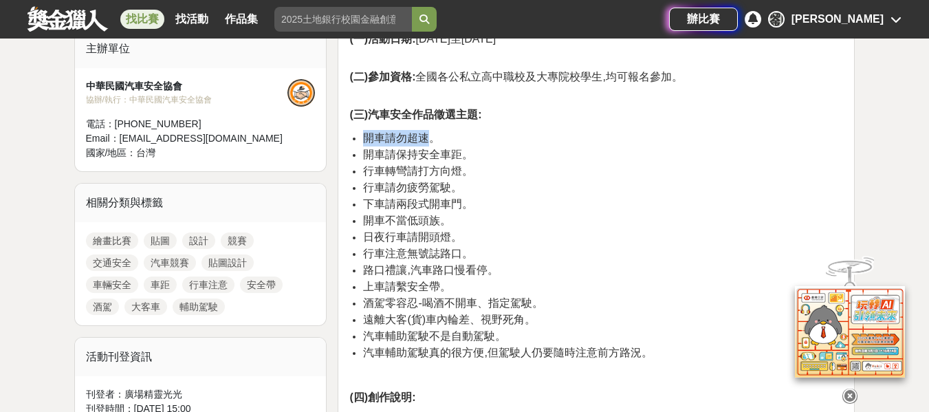
drag, startPoint x: 363, startPoint y: 134, endPoint x: 435, endPoint y: 139, distance: 71.7
click at [435, 139] on span "開車請勿超速。" at bounding box center [401, 138] width 77 height 12
copy span "開車請勿超速"
click at [567, 235] on li "日夜行車請開頭燈。" at bounding box center [603, 237] width 480 height 17
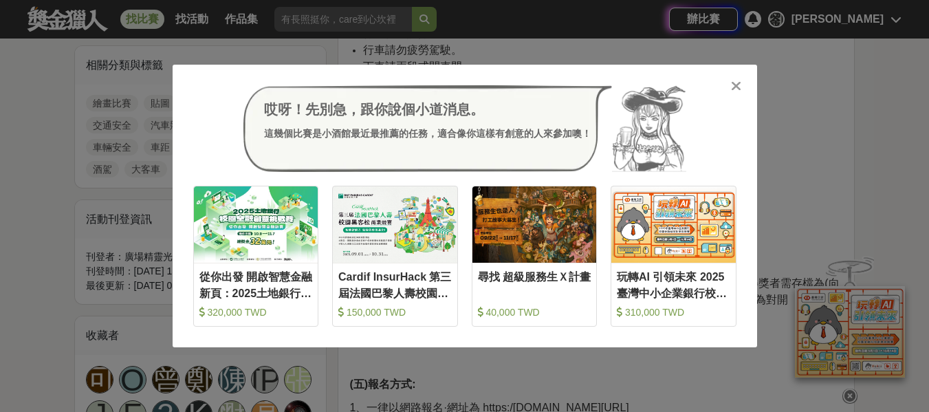
scroll to position [688, 0]
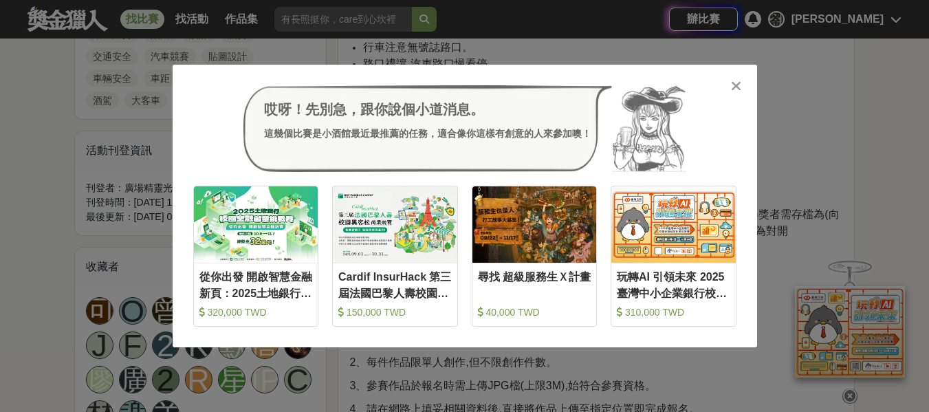
click at [732, 93] on icon at bounding box center [736, 86] width 10 height 14
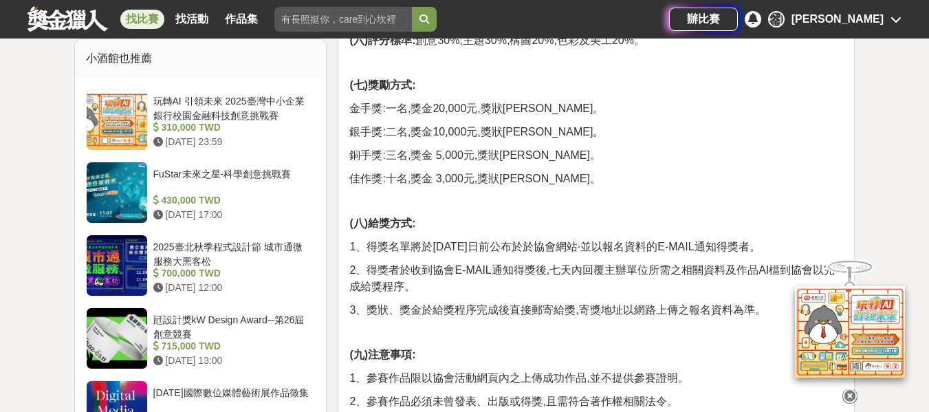
scroll to position [1101, 0]
